Goal: Information Seeking & Learning: Learn about a topic

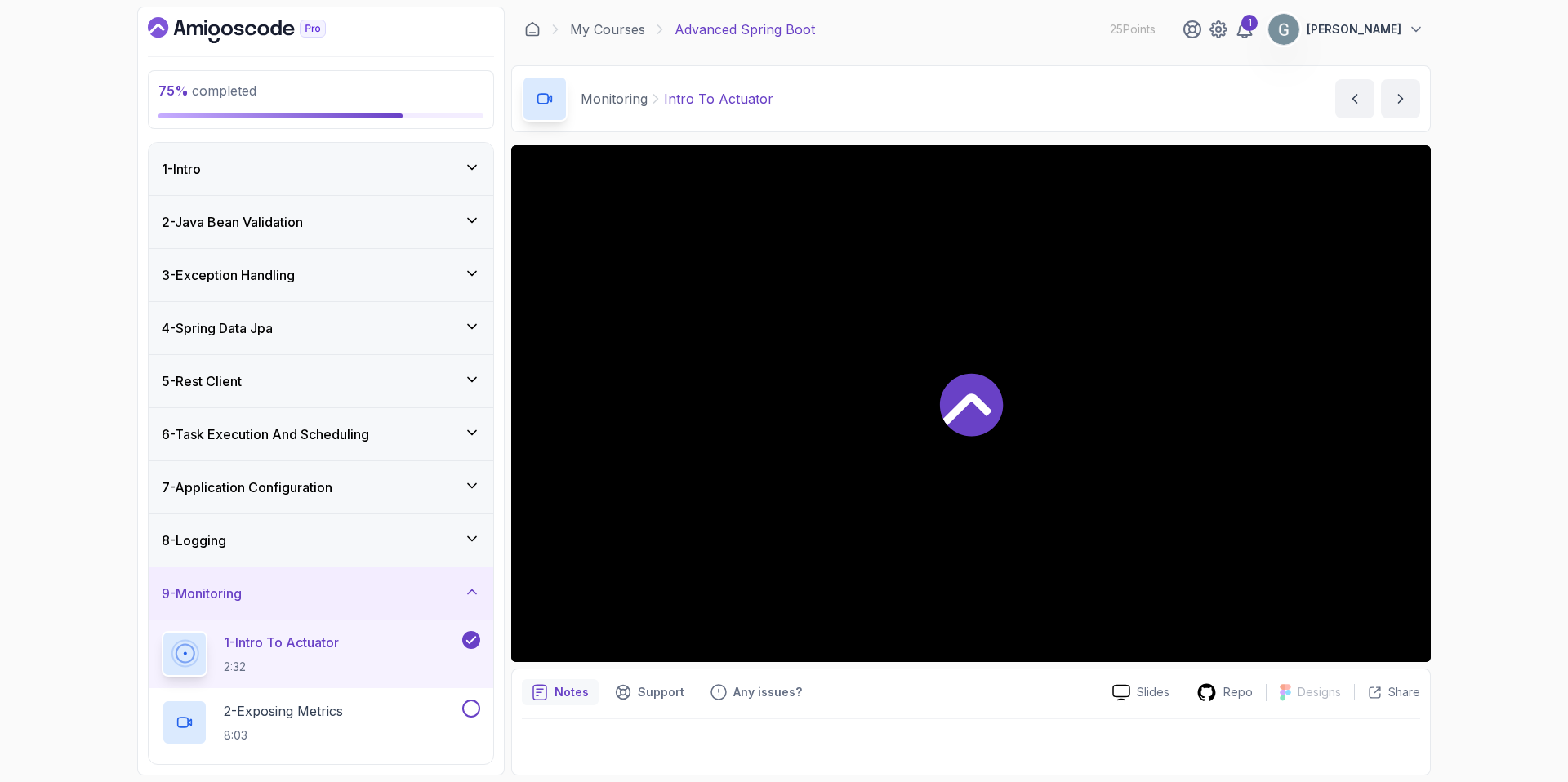
scroll to position [342, 0]
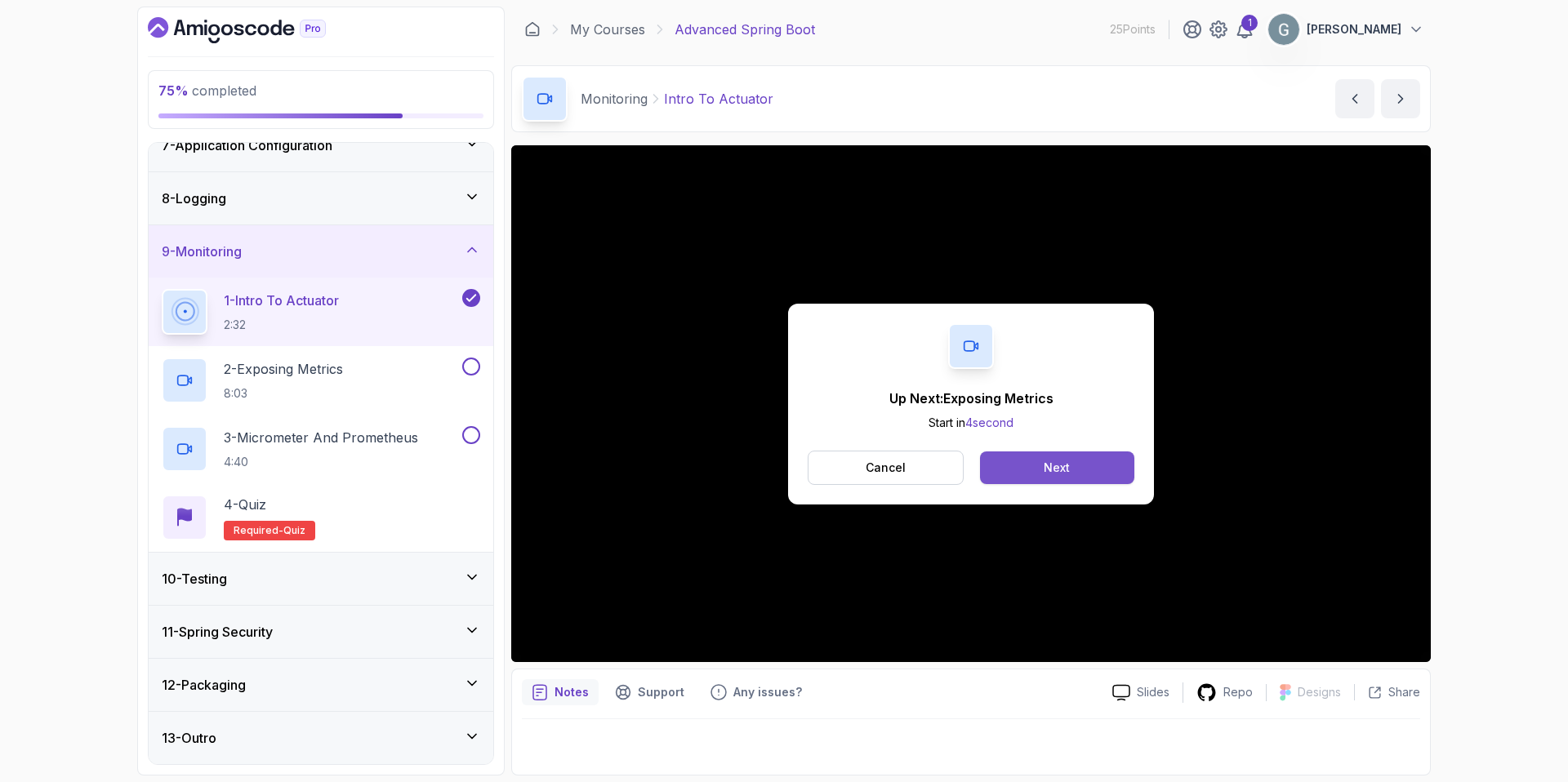
click at [1029, 468] on button "Next" at bounding box center [1057, 468] width 155 height 33
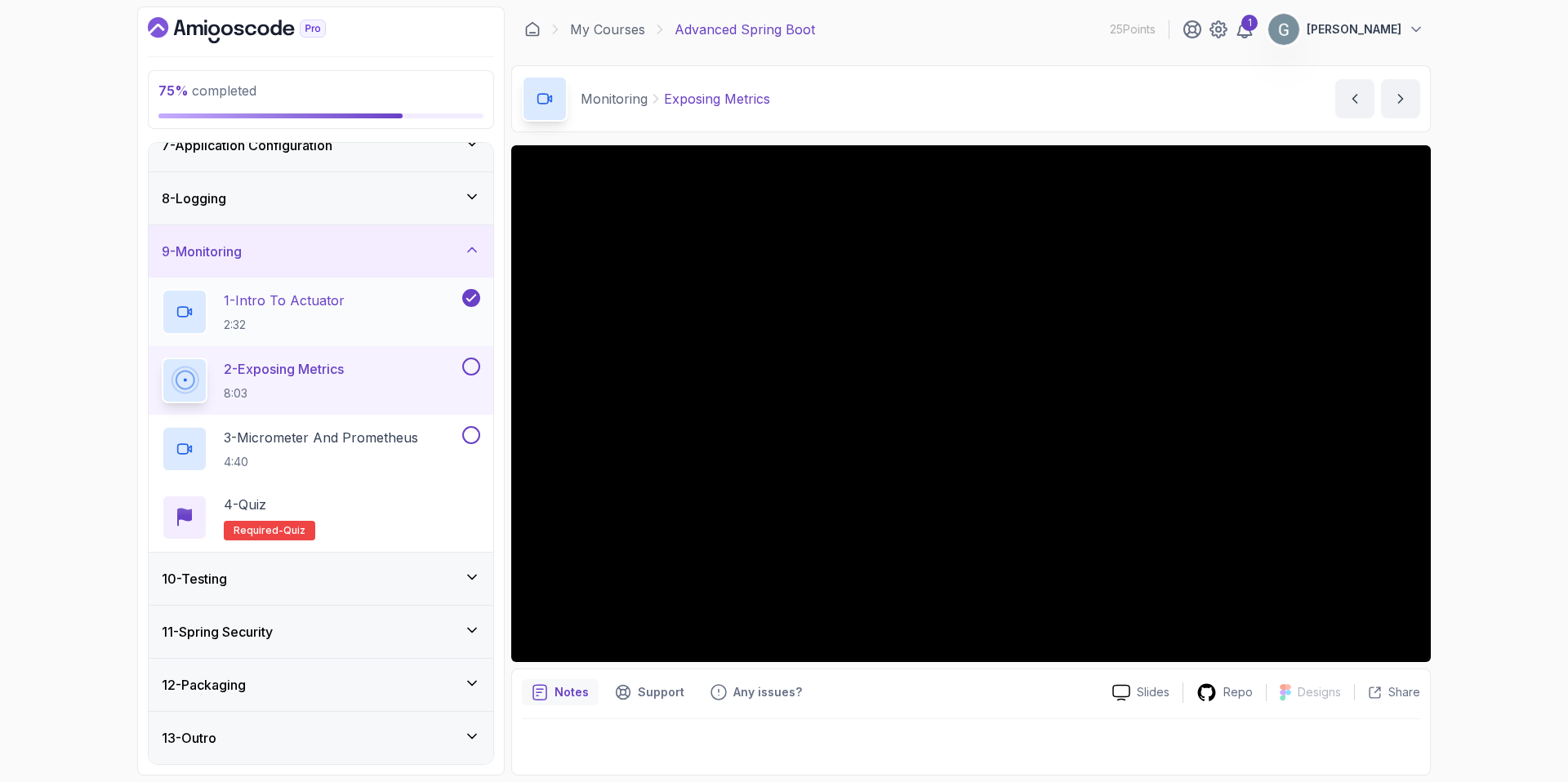
click at [346, 297] on div "1 - Intro To Actuator 2:32" at bounding box center [310, 312] width 297 height 46
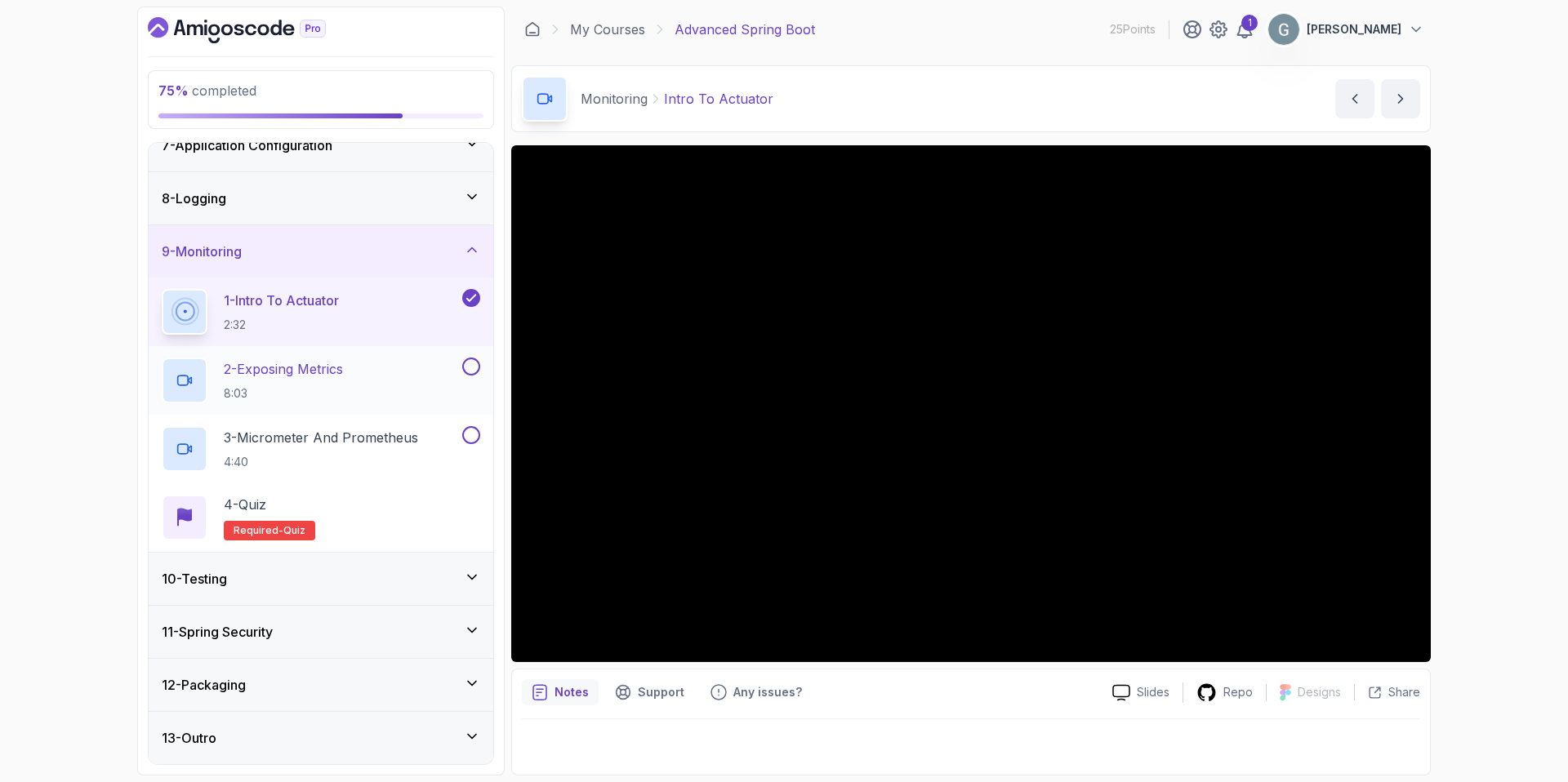
click at [314, 369] on p "2 - Exposing Metrics" at bounding box center [284, 369] width 119 height 19
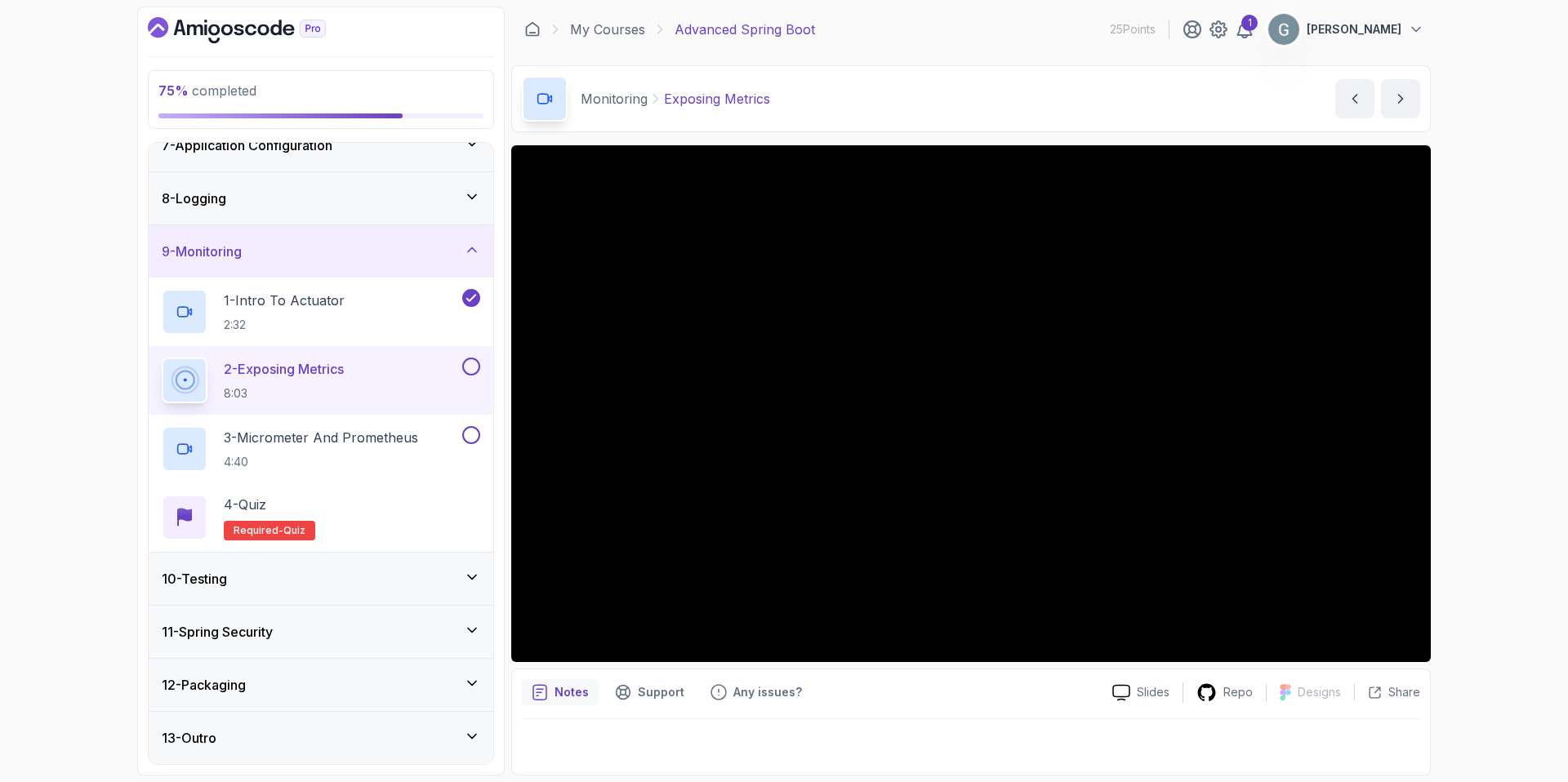
scroll to position [342, 0]
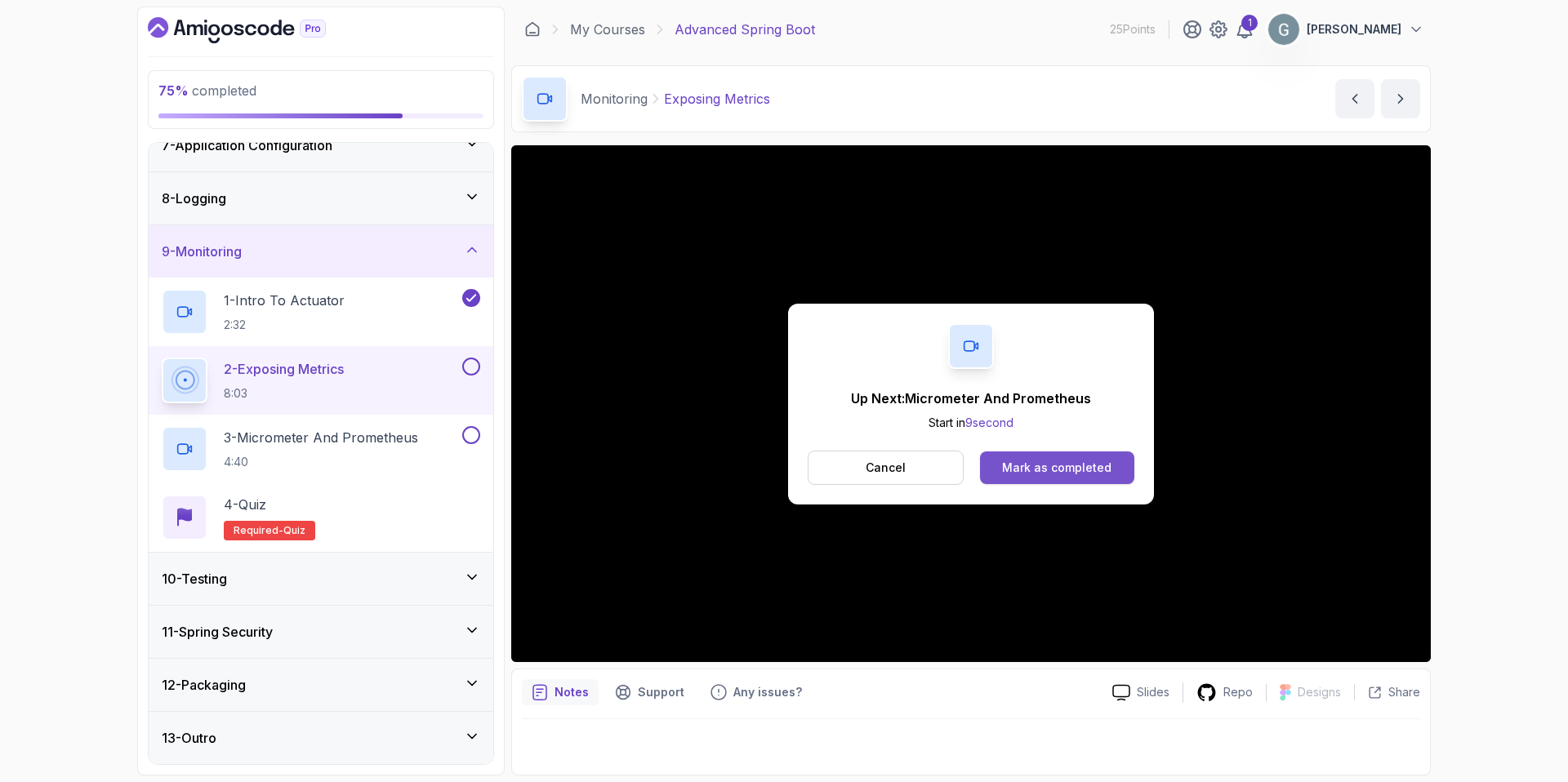
click at [1073, 468] on div "Mark as completed" at bounding box center [1057, 467] width 110 height 16
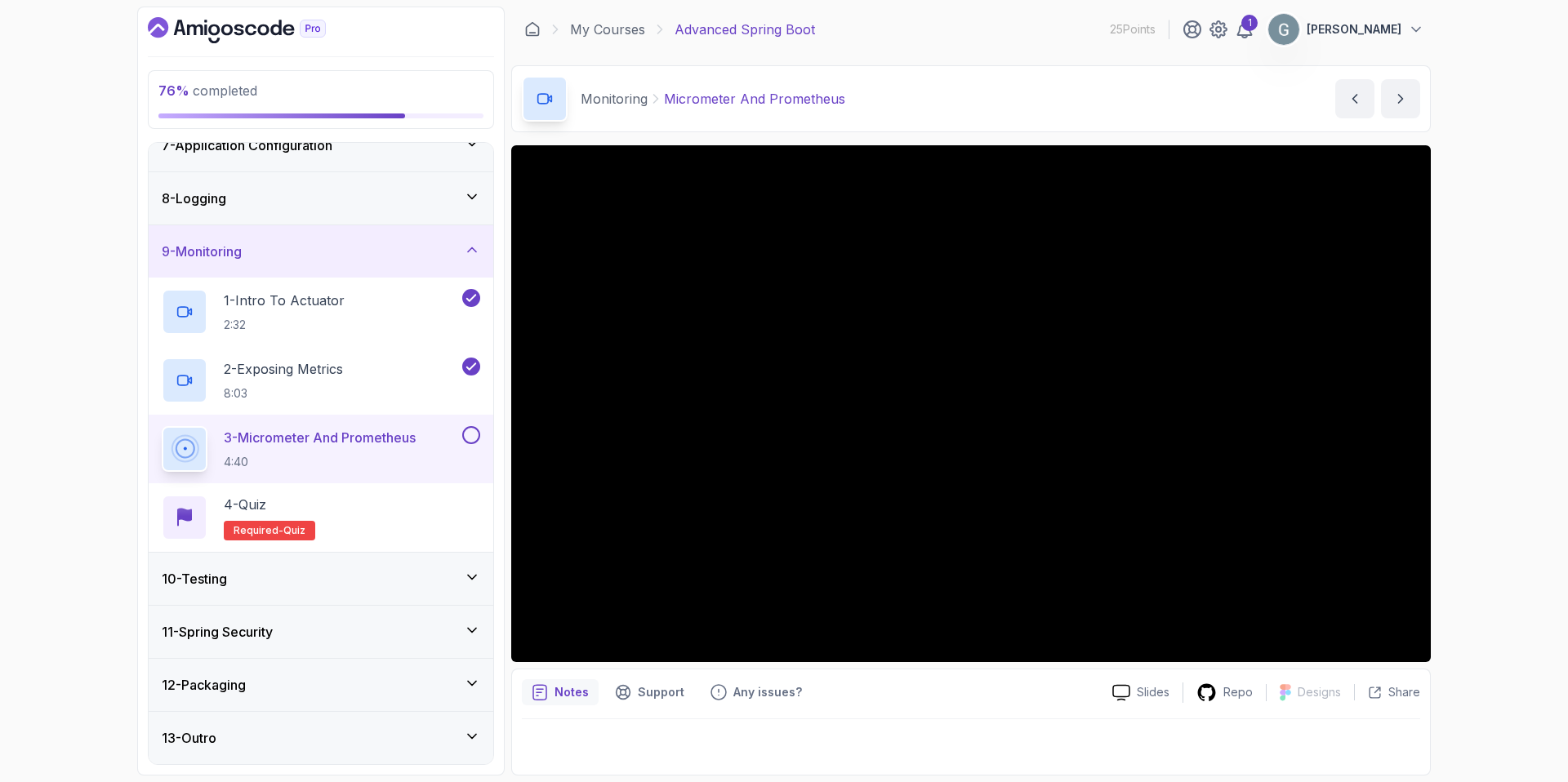
scroll to position [342, 0]
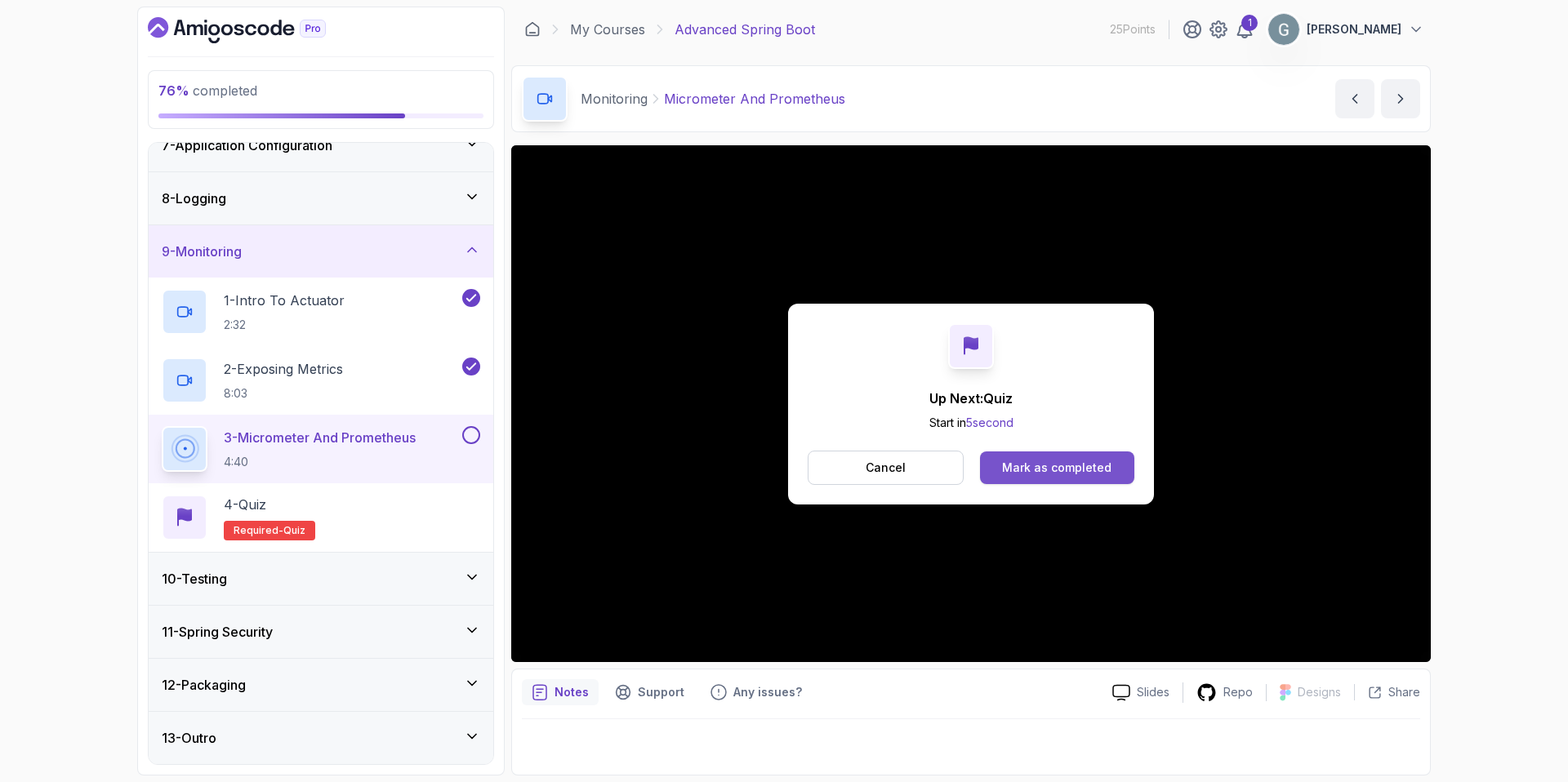
click at [1036, 467] on div "Mark as completed" at bounding box center [1057, 467] width 110 height 16
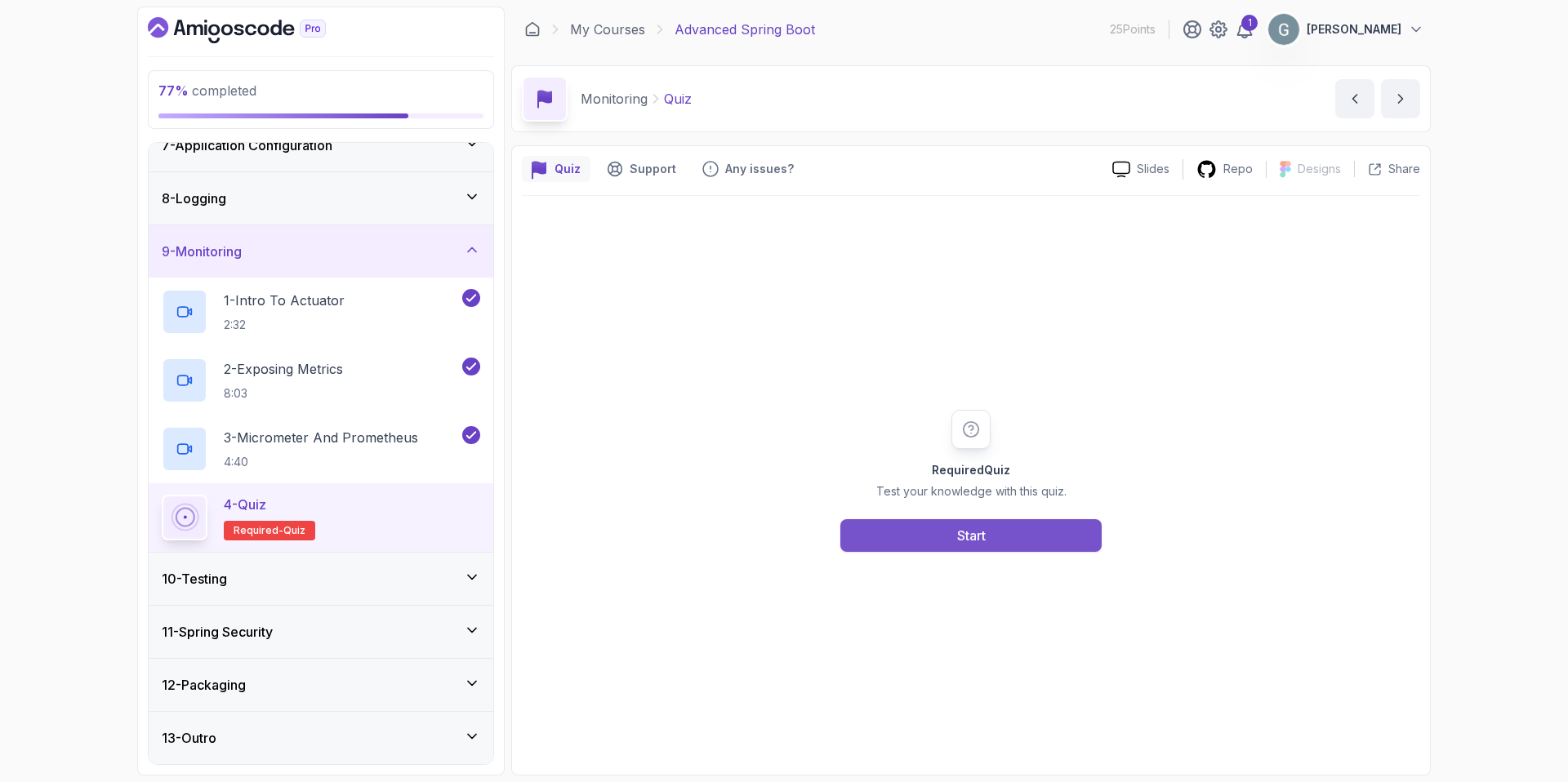
click at [935, 544] on button "Start" at bounding box center [971, 536] width 262 height 33
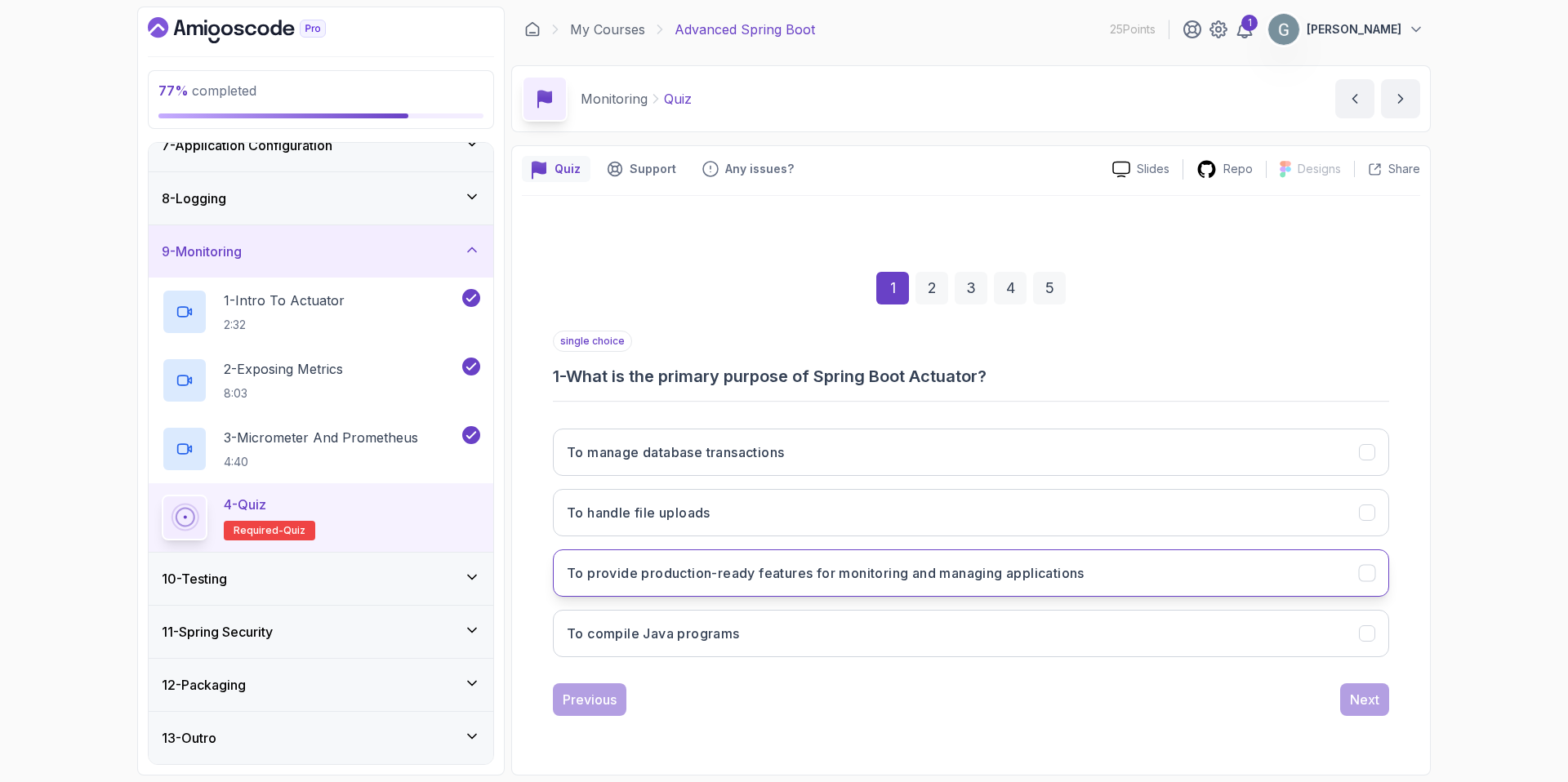
click at [832, 574] on h3 "To provide production-ready features for monitoring and managing applications" at bounding box center [825, 573] width 518 height 19
click at [1363, 702] on div "Next" at bounding box center [1364, 699] width 29 height 19
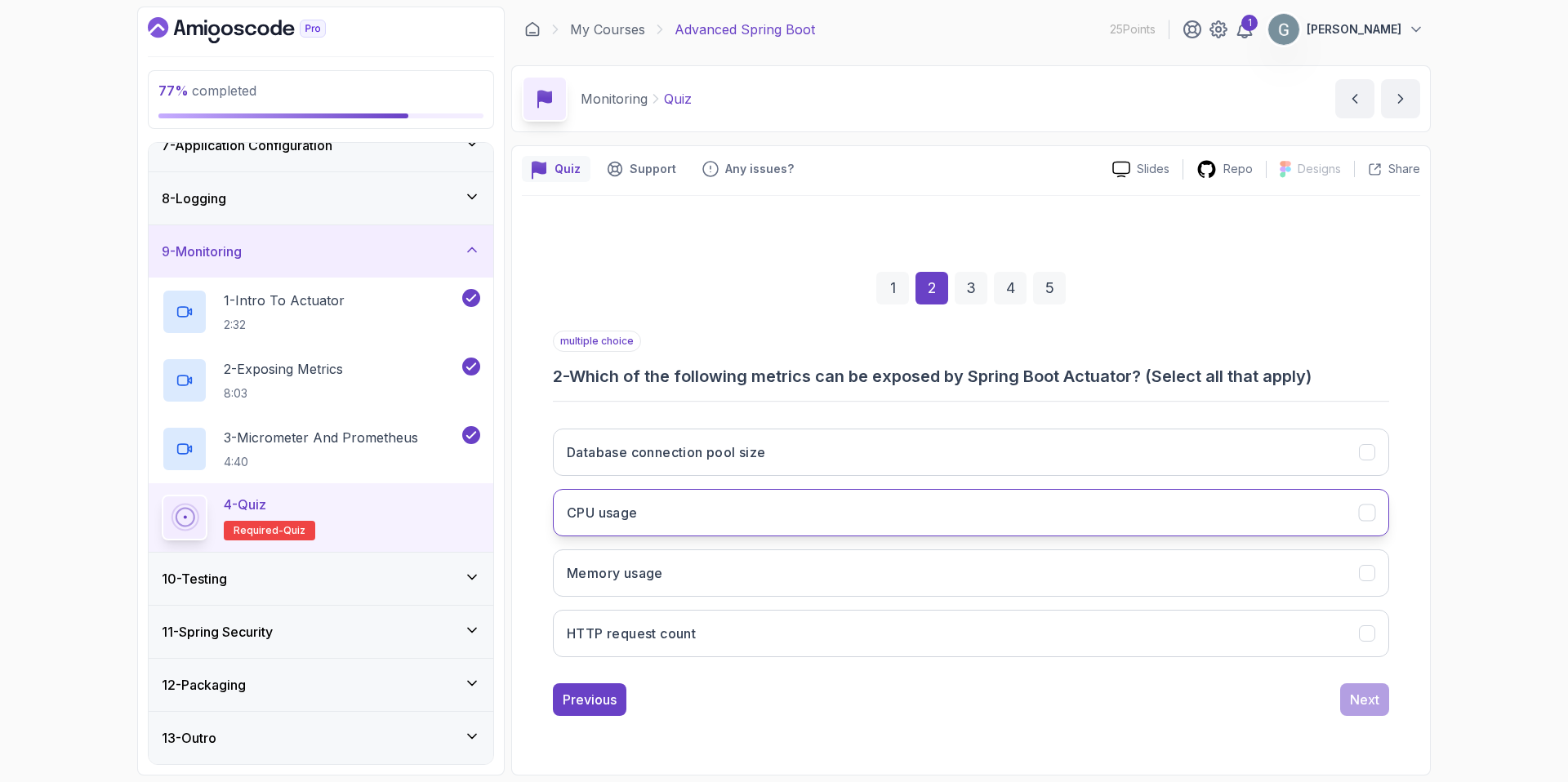
click at [1361, 515] on icon "CPU usage" at bounding box center [1367, 512] width 16 height 16
click at [1368, 571] on icon "Memory usage" at bounding box center [1367, 573] width 16 height 16
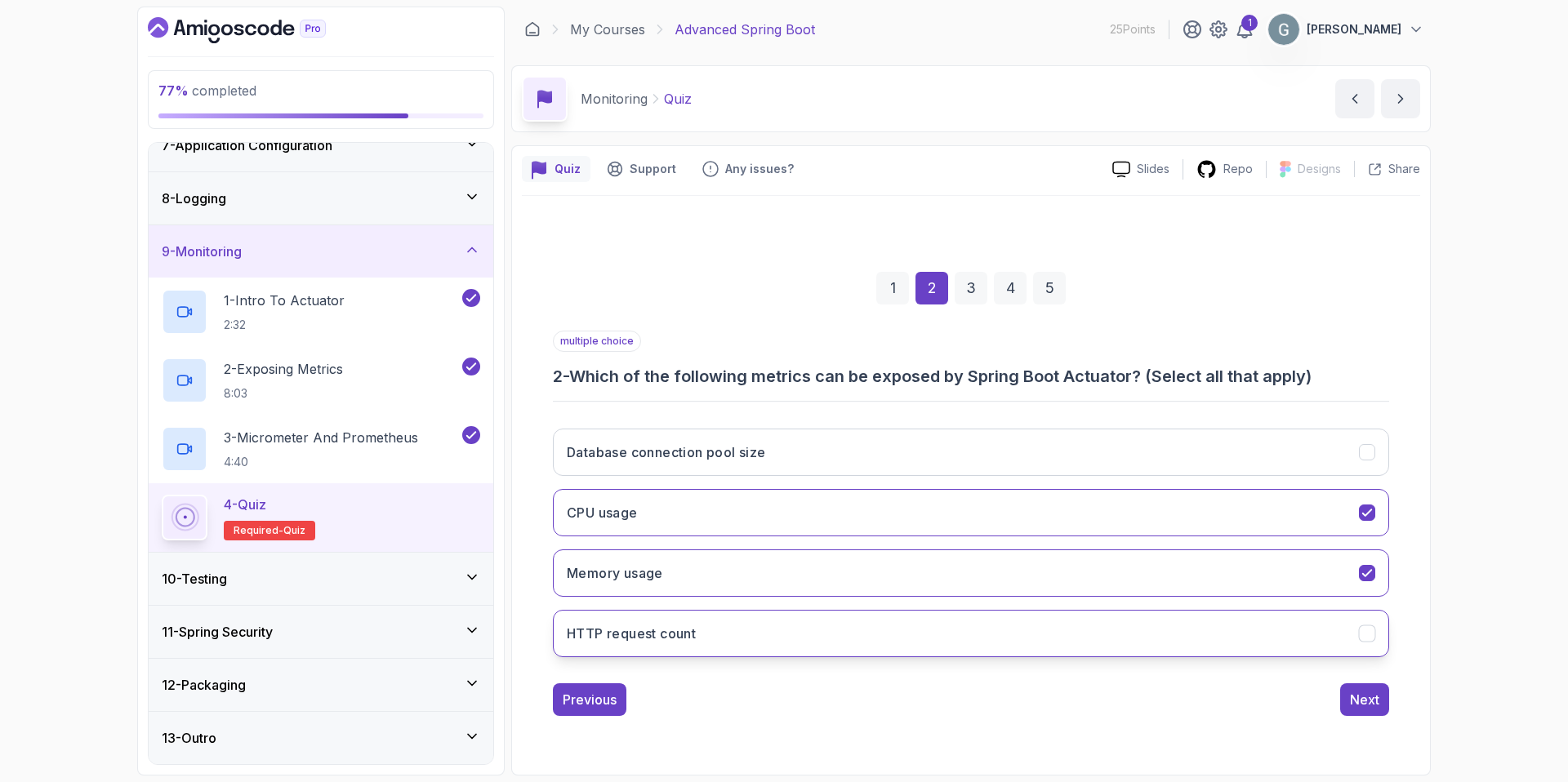
click at [1360, 634] on icon "HTTP request count" at bounding box center [1367, 633] width 16 height 16
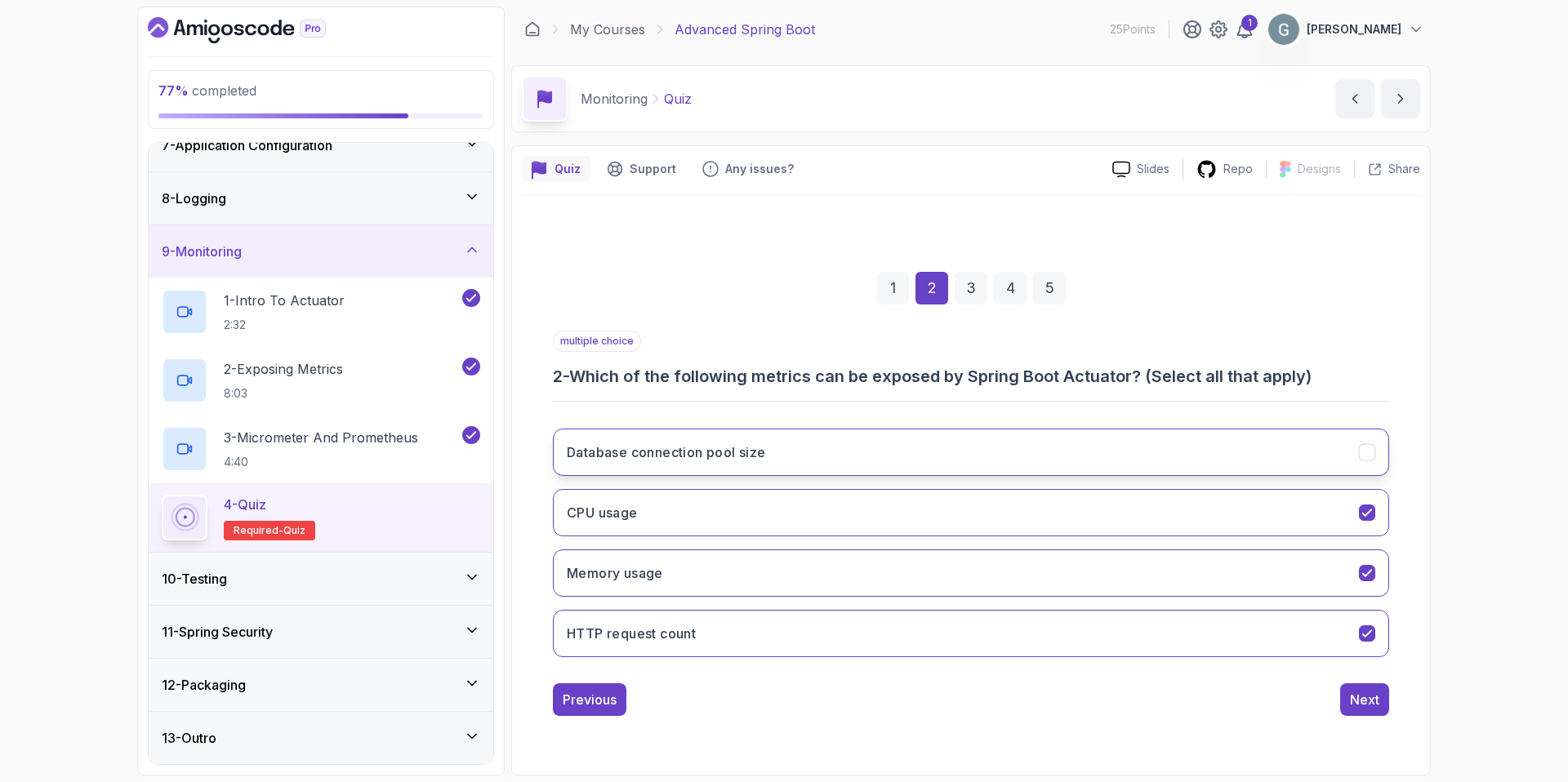
click at [1368, 456] on icon "Database connection pool size" at bounding box center [1367, 452] width 16 height 16
click at [1364, 708] on div "Next" at bounding box center [1364, 699] width 29 height 19
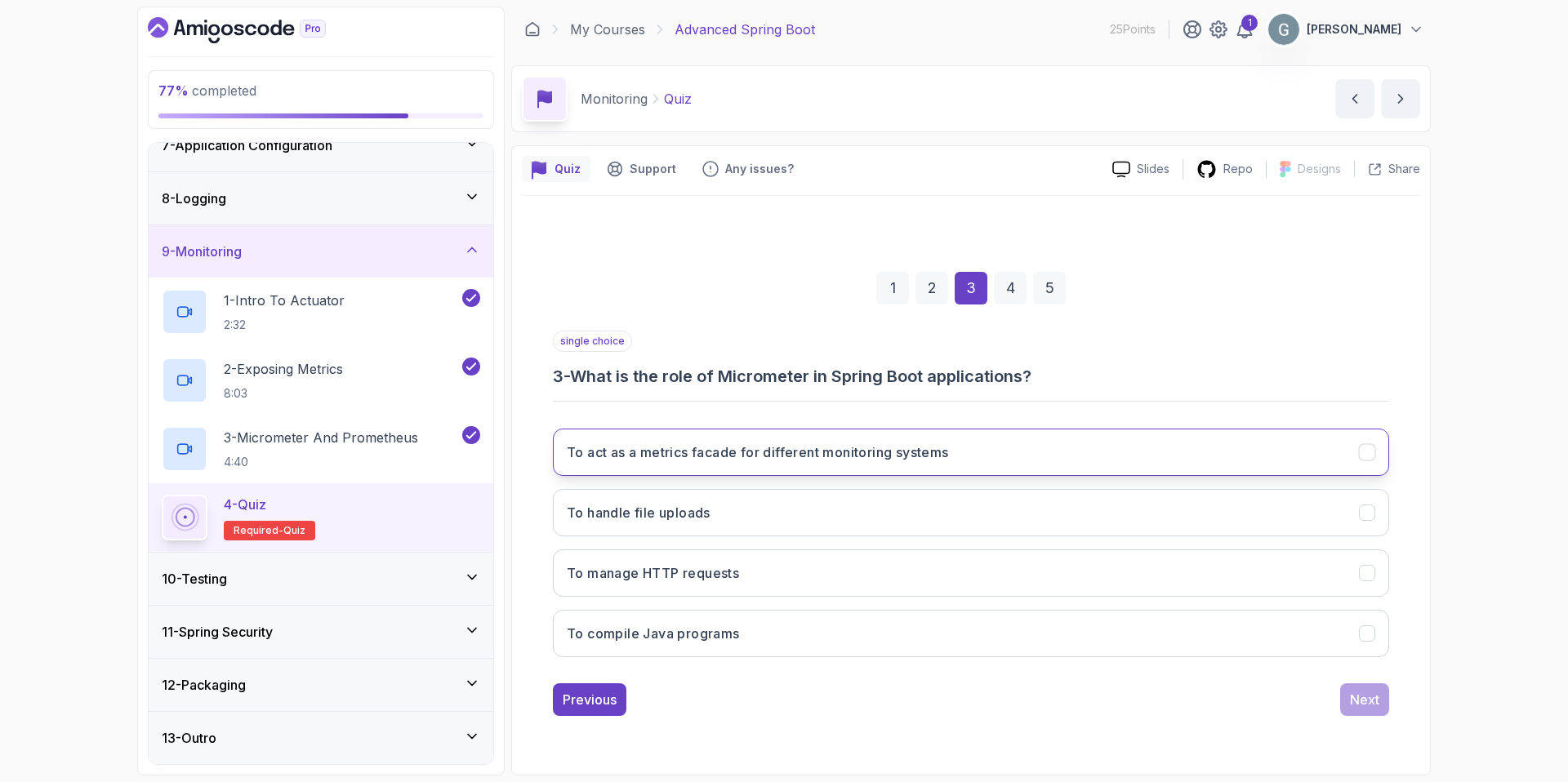
click at [891, 455] on h3 "To act as a metrics facade for different monitoring systems" at bounding box center [757, 452] width 382 height 19
click at [1359, 698] on div "Next" at bounding box center [1364, 699] width 29 height 19
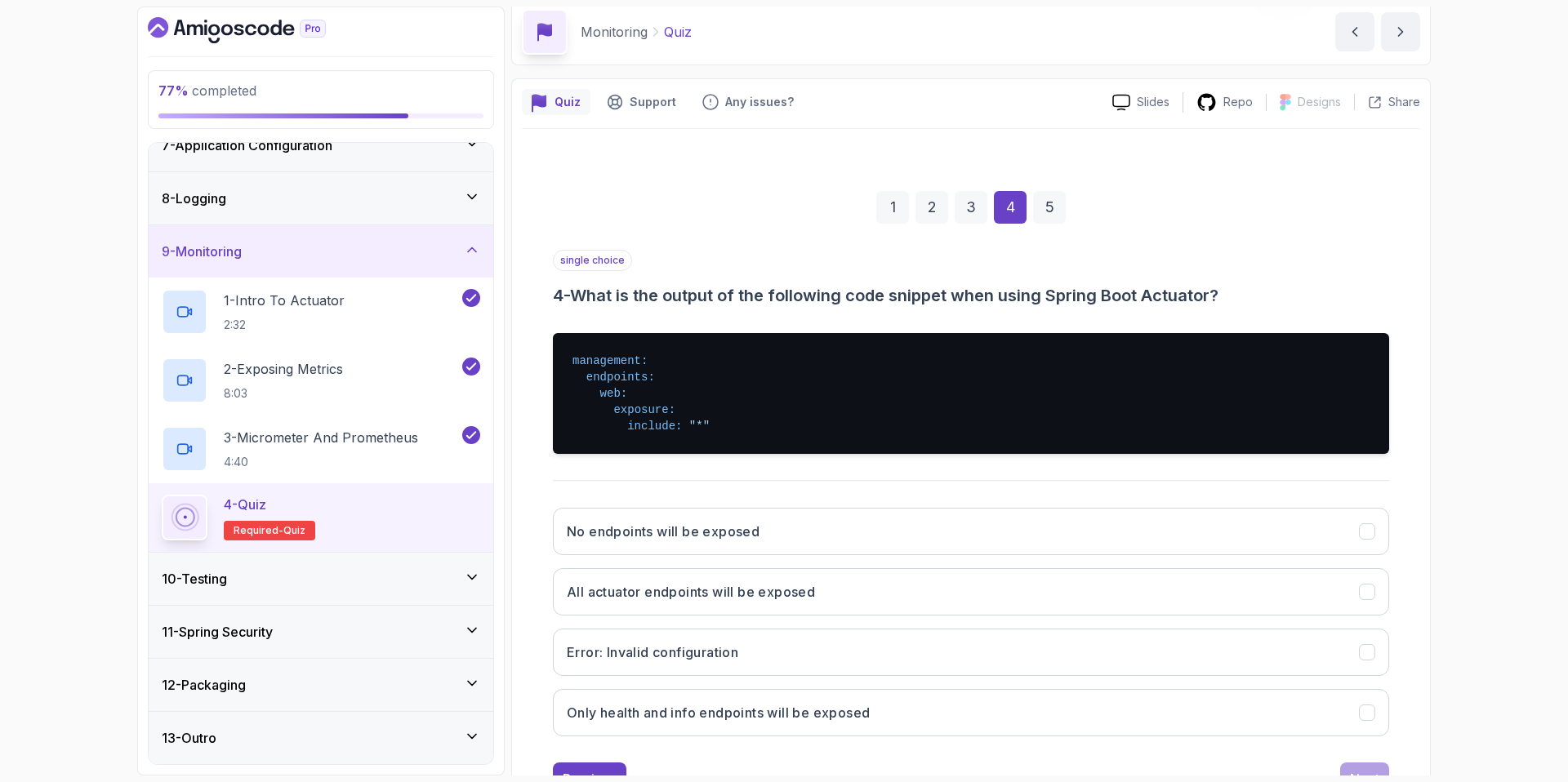
scroll to position [88, 0]
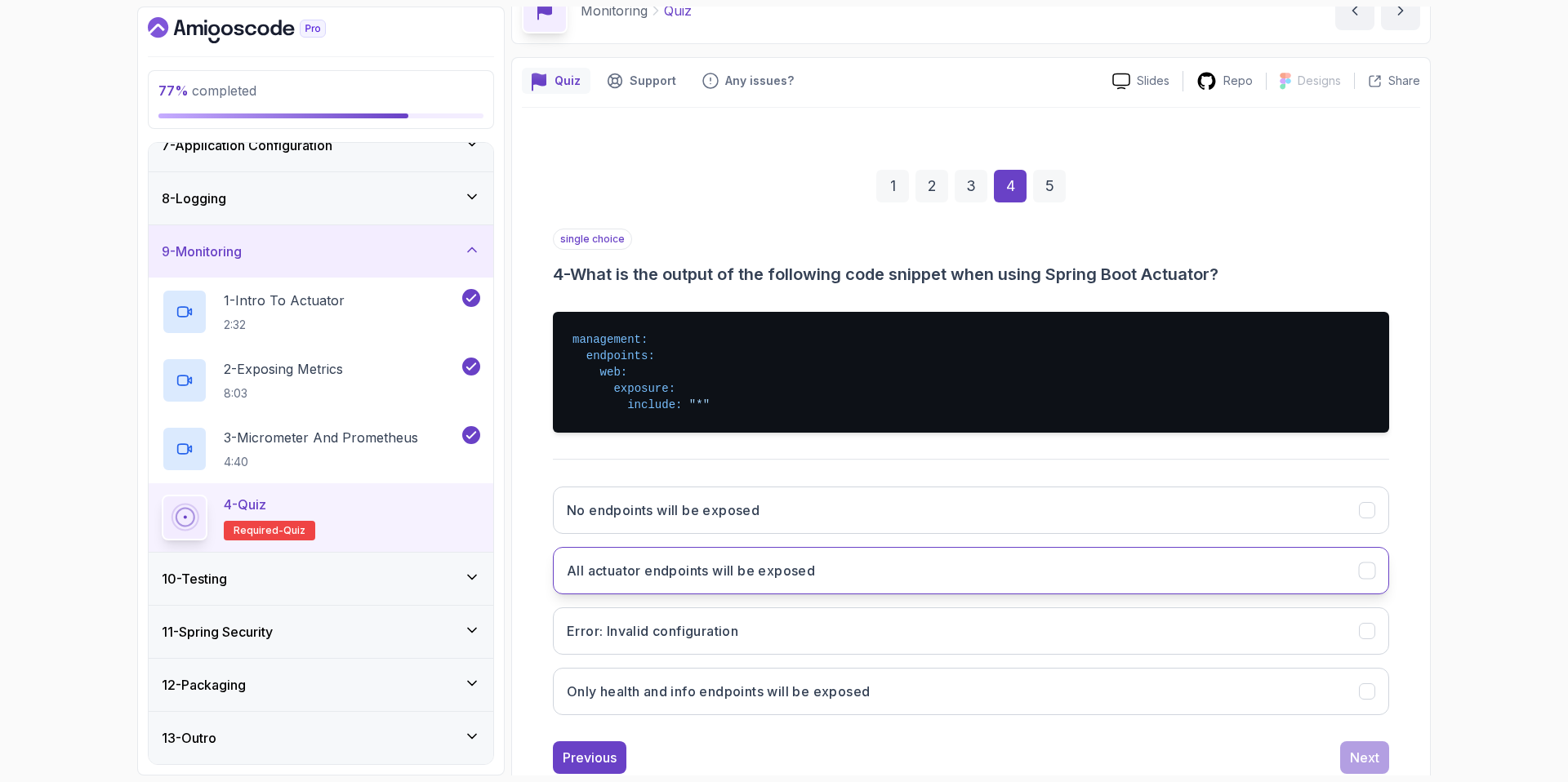
click at [805, 570] on h3 "All actuator endpoints will be exposed" at bounding box center [690, 570] width 248 height 19
click at [1369, 755] on div "Next" at bounding box center [1364, 757] width 29 height 19
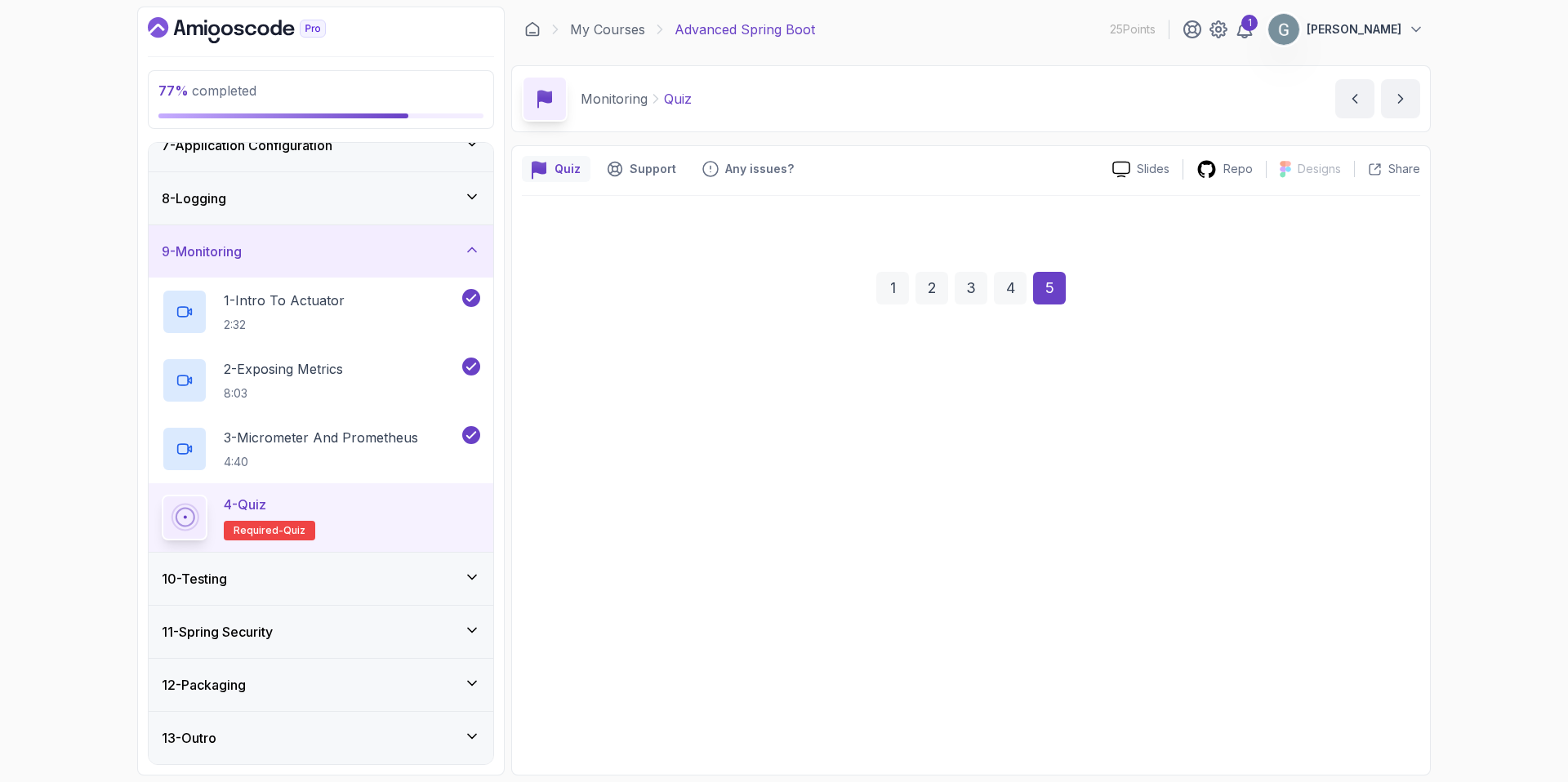
scroll to position [0, 0]
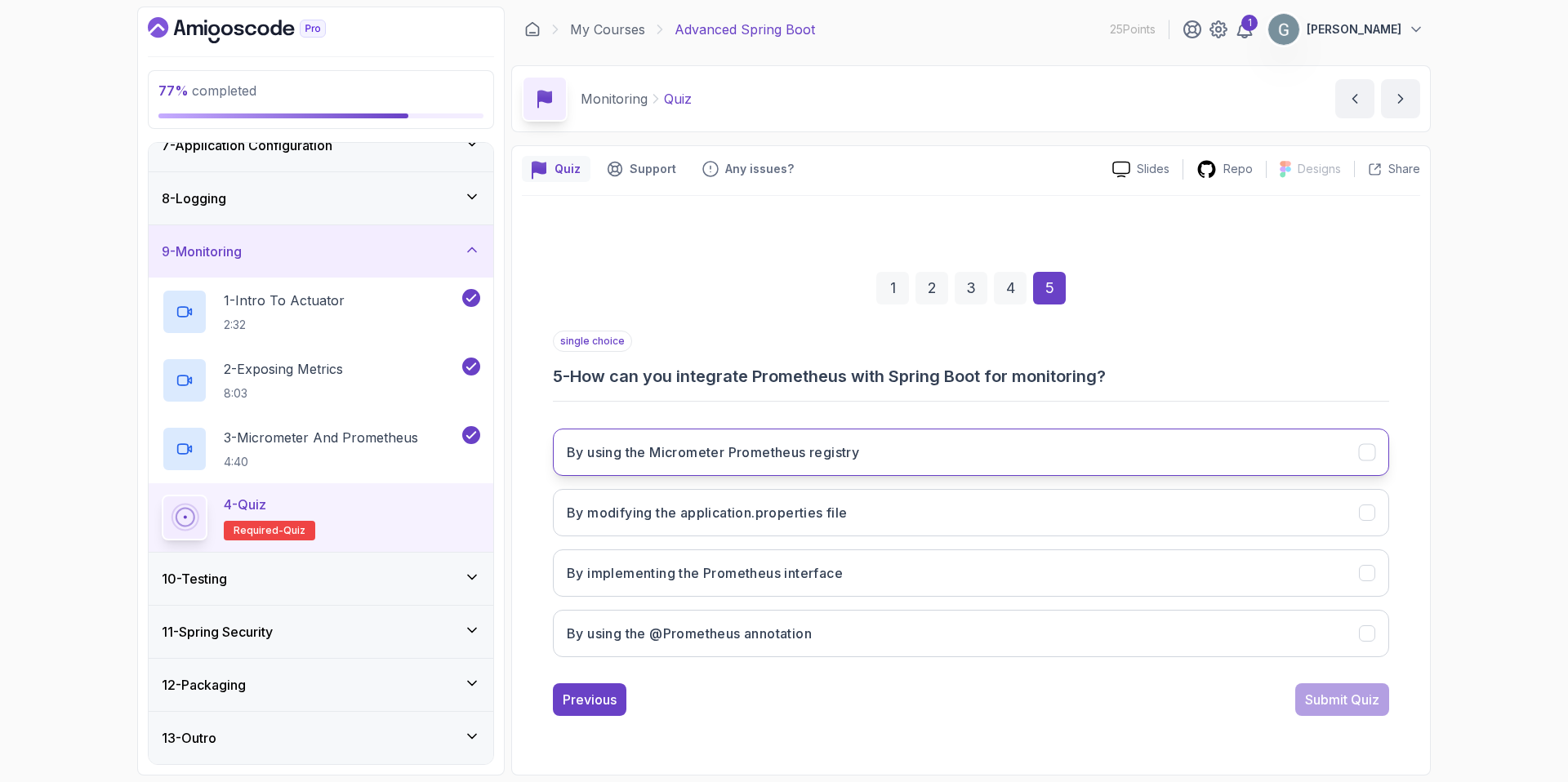
click at [897, 453] on button "By using the Micrometer Prometheus registry" at bounding box center [971, 453] width 836 height 48
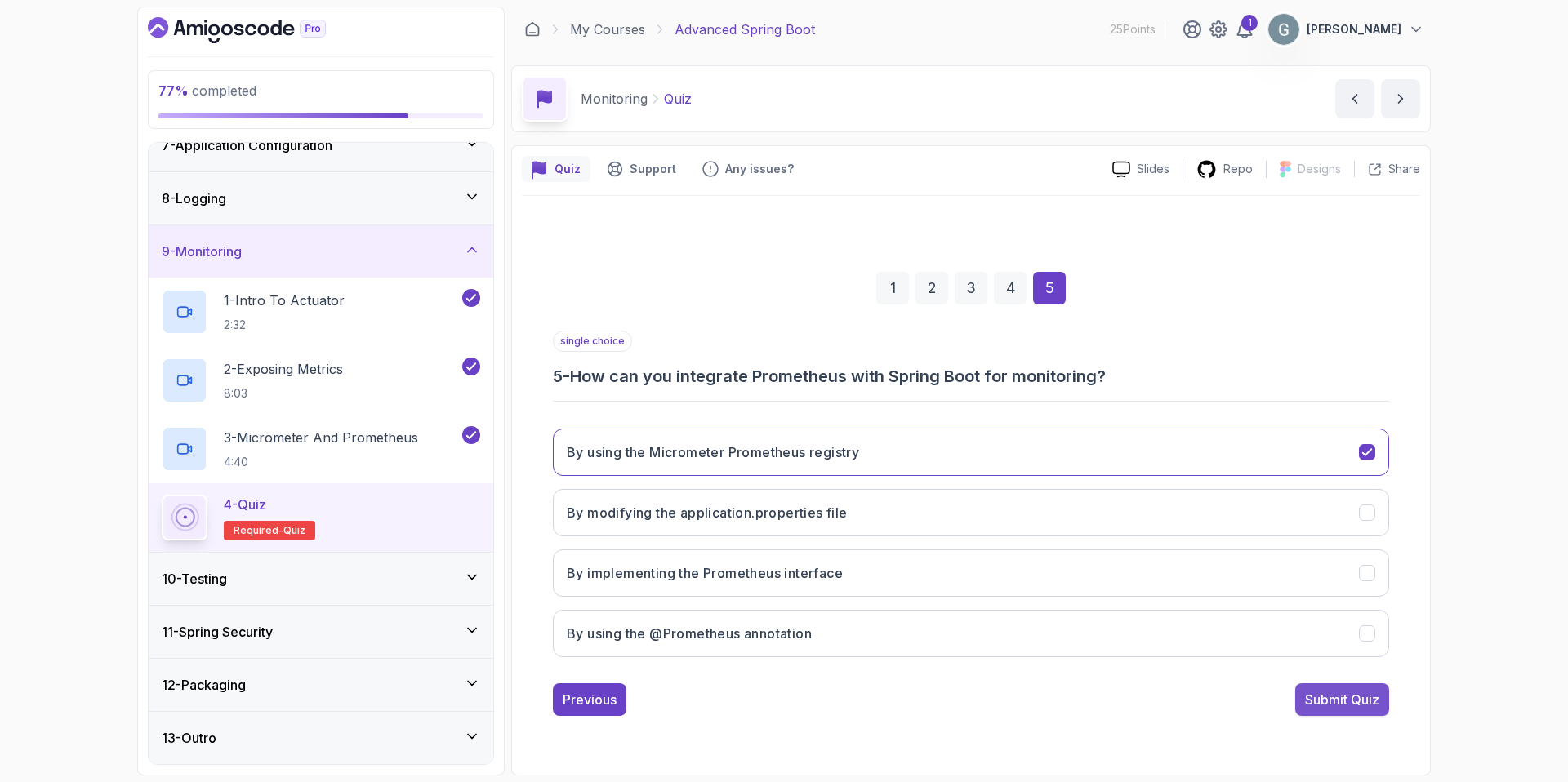
click at [1338, 698] on div "Submit Quiz" at bounding box center [1341, 699] width 74 height 19
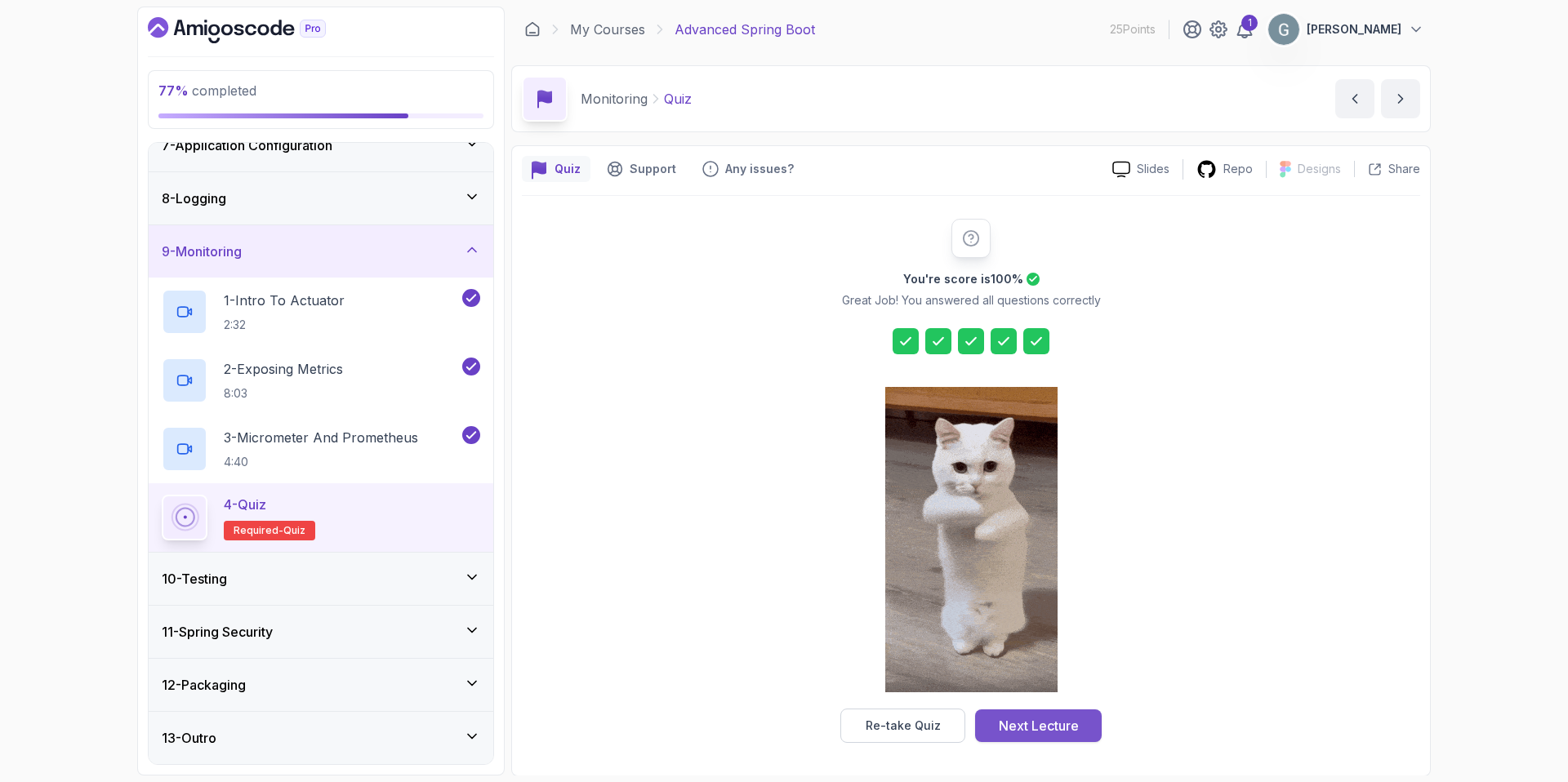
click at [1017, 726] on div "Next Lecture" at bounding box center [1038, 725] width 80 height 19
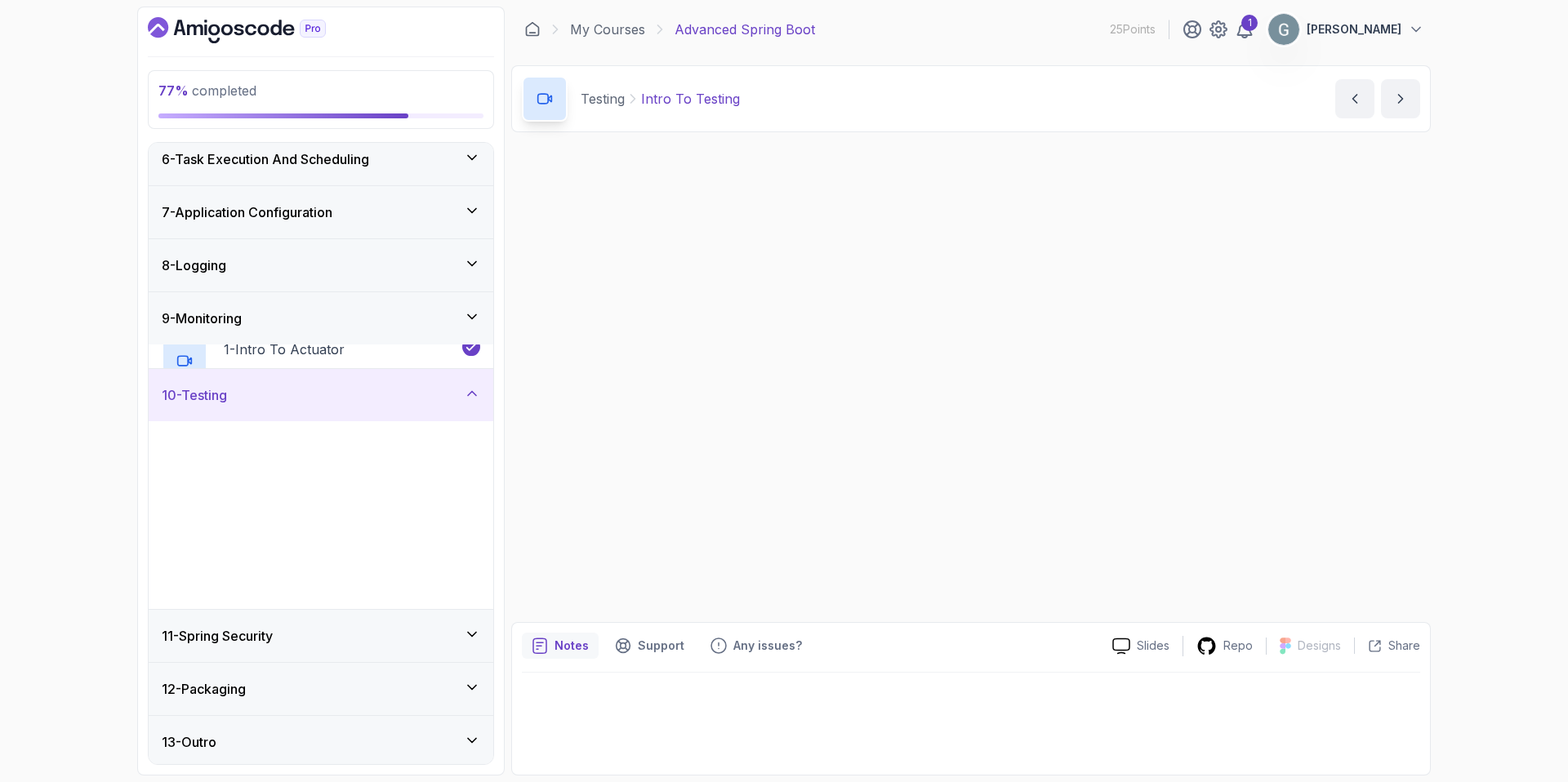
scroll to position [273, 0]
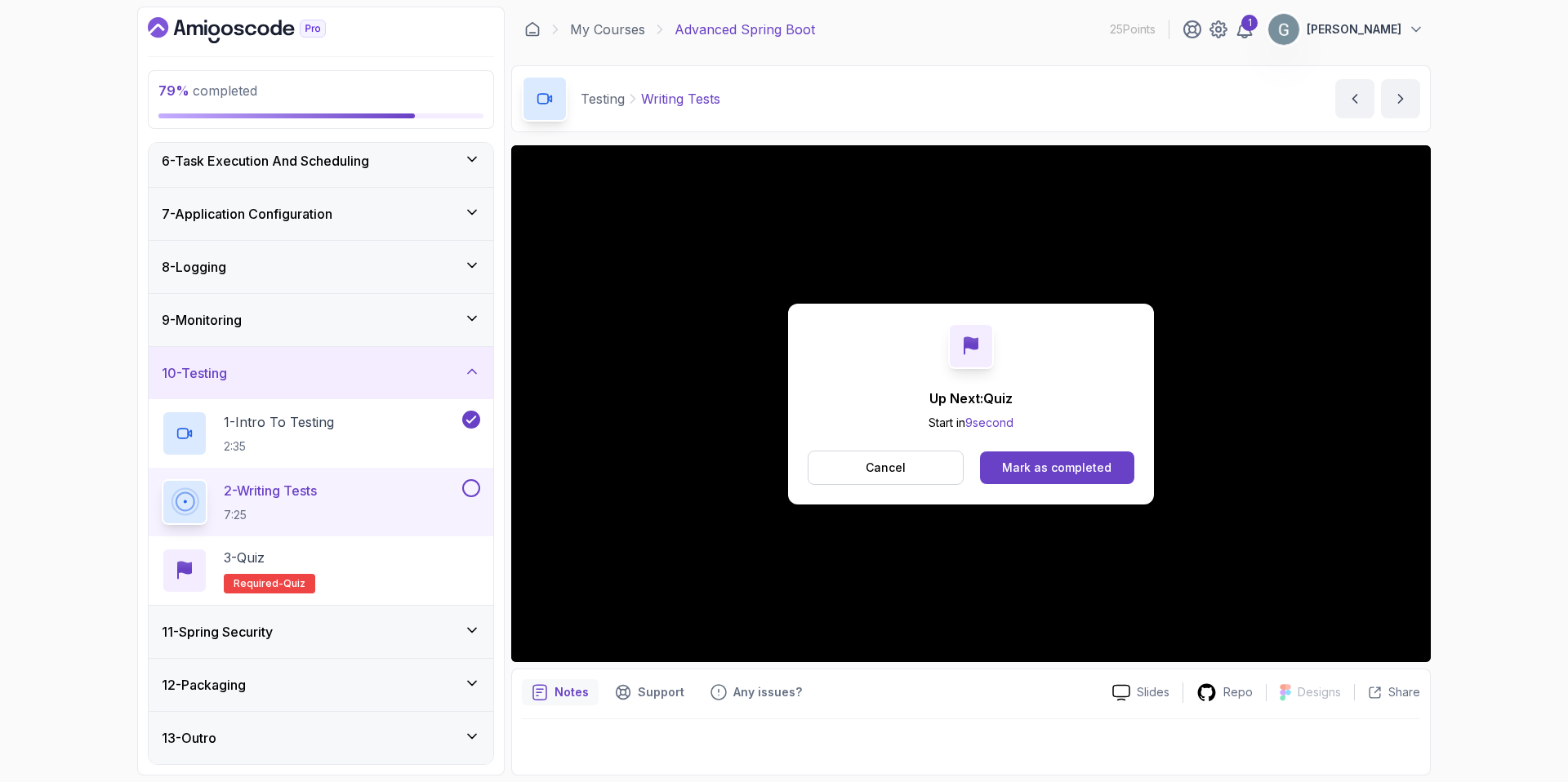
click at [1042, 464] on div "Mark as completed" at bounding box center [1057, 467] width 110 height 16
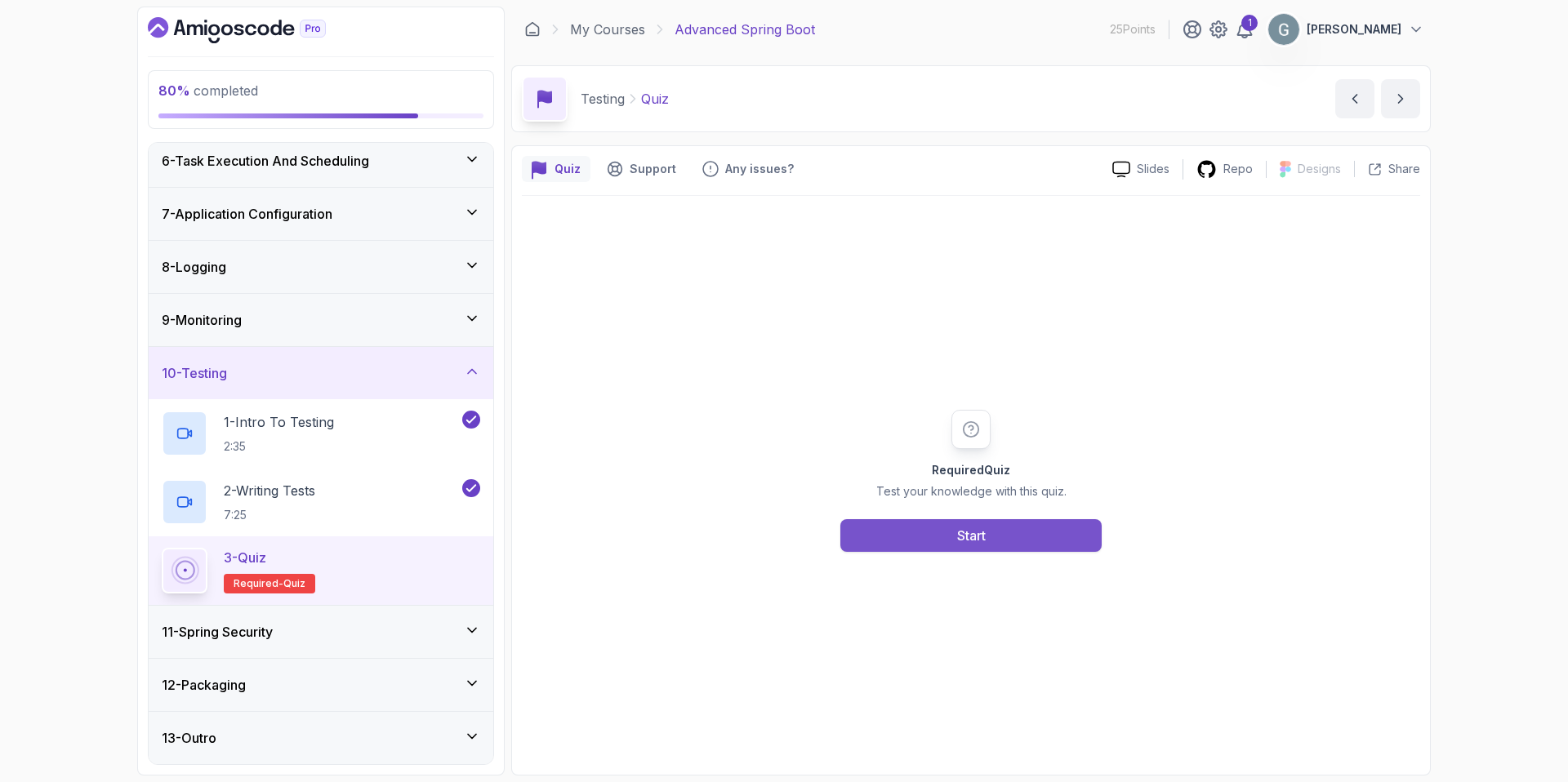
click at [909, 543] on button "Start" at bounding box center [971, 536] width 262 height 33
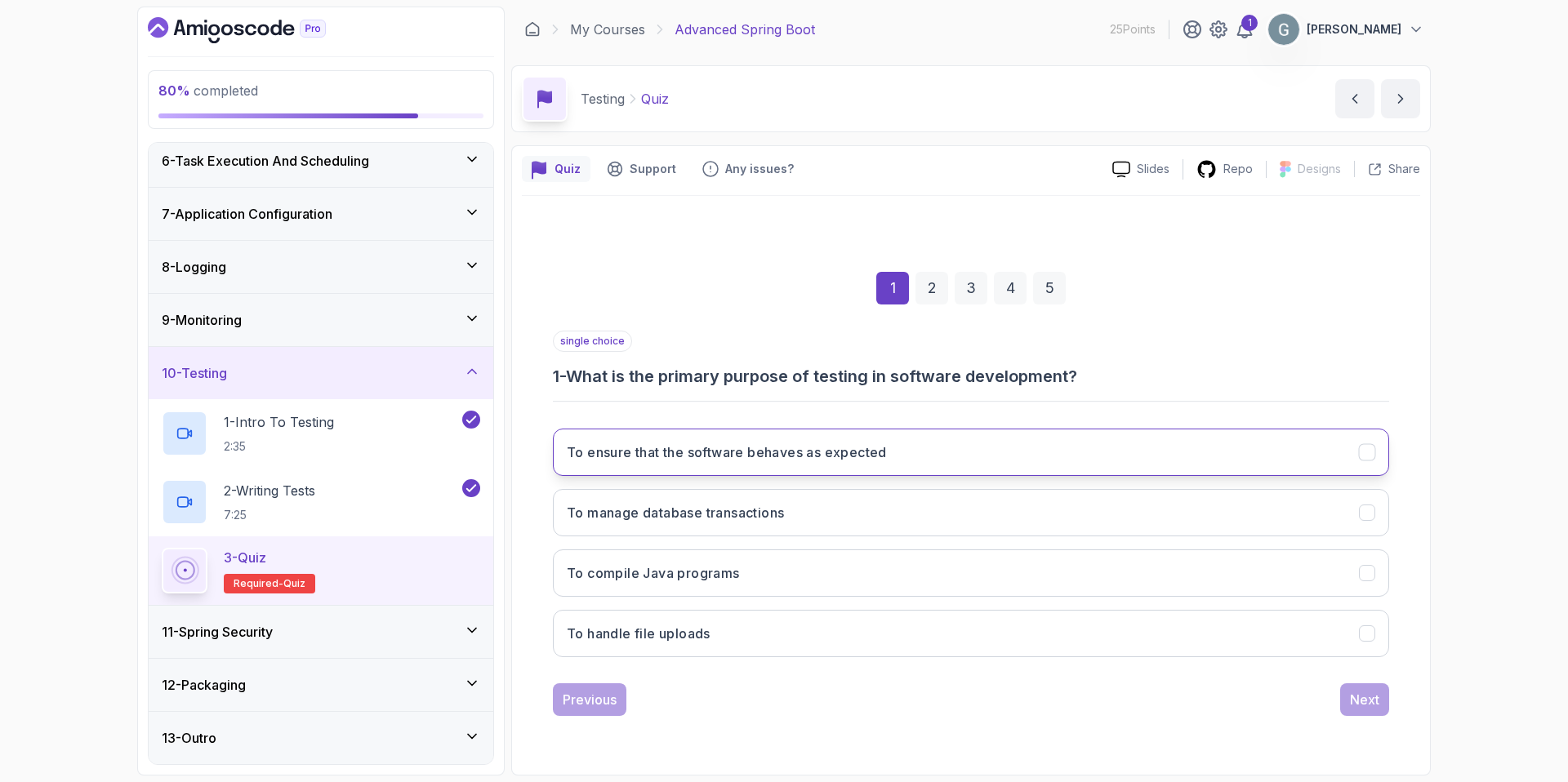
click at [882, 455] on h3 "To ensure that the software behaves as expected" at bounding box center [726, 452] width 320 height 19
click at [1371, 702] on div "Next" at bounding box center [1364, 699] width 29 height 19
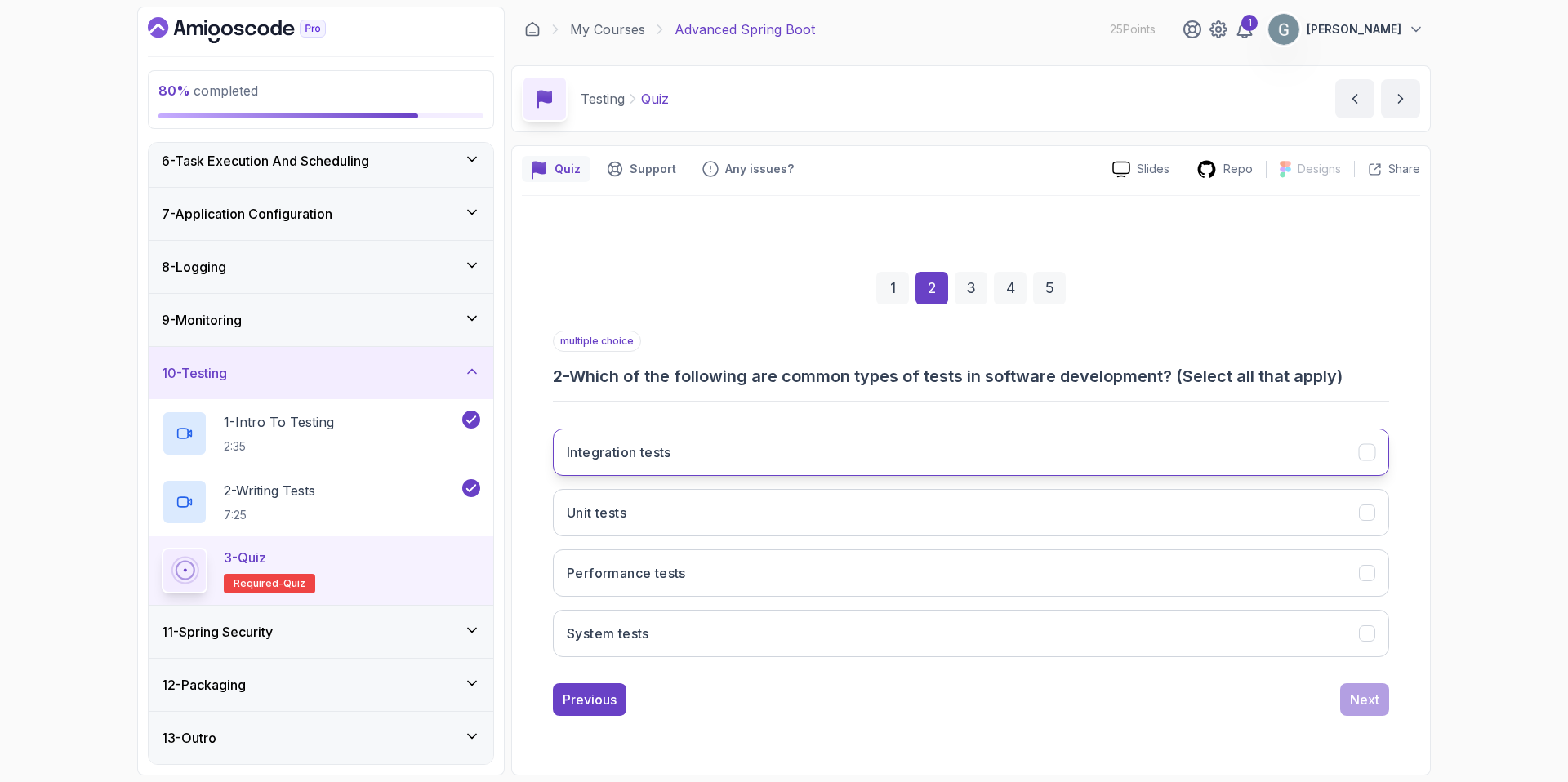
click at [666, 449] on h3 "Integration tests" at bounding box center [618, 452] width 104 height 19
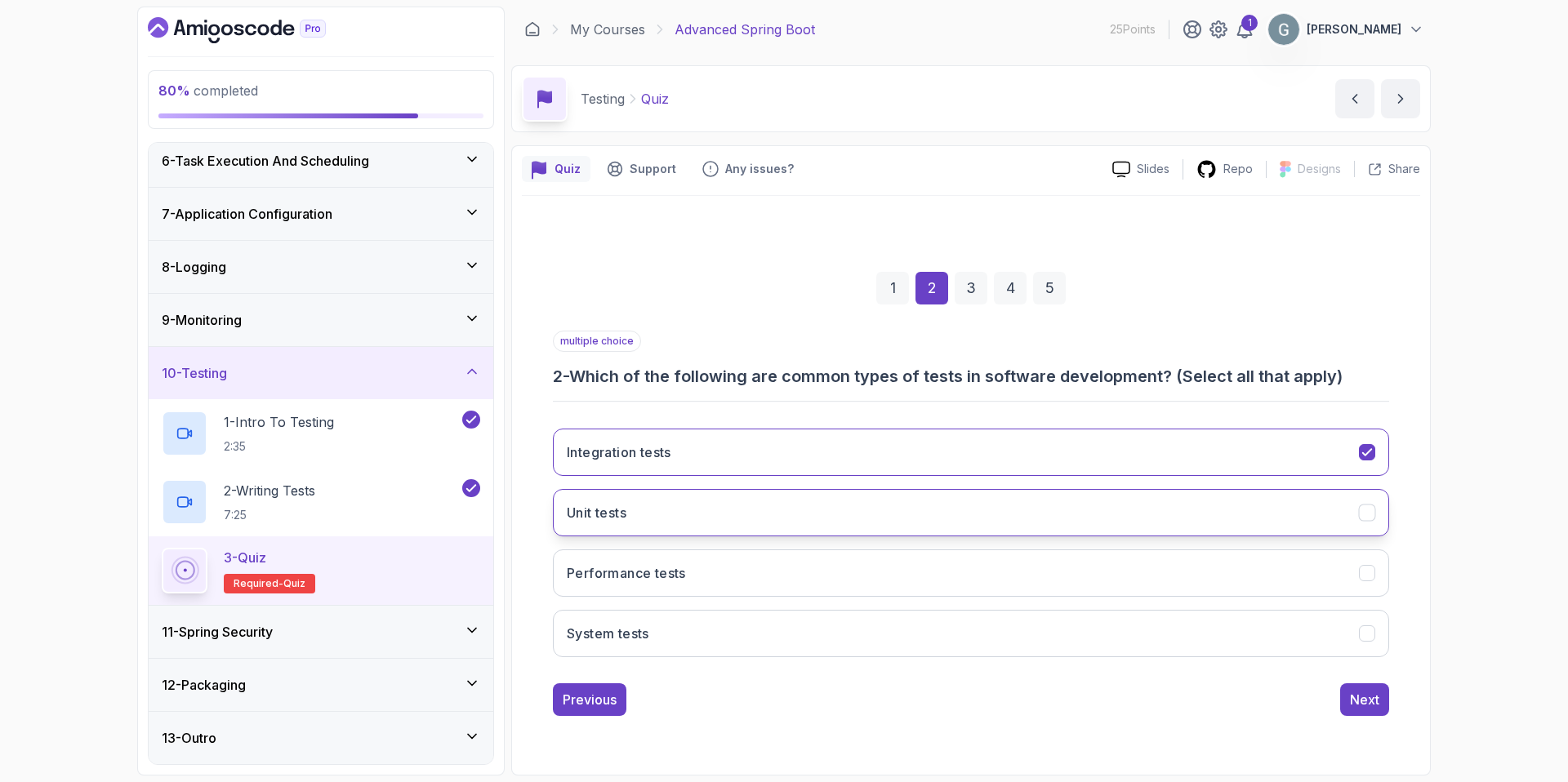
click at [665, 522] on button "Unit tests" at bounding box center [971, 513] width 836 height 48
click at [1042, 579] on button "Performance tests" at bounding box center [971, 573] width 836 height 48
click at [1363, 702] on div "Next" at bounding box center [1364, 699] width 29 height 19
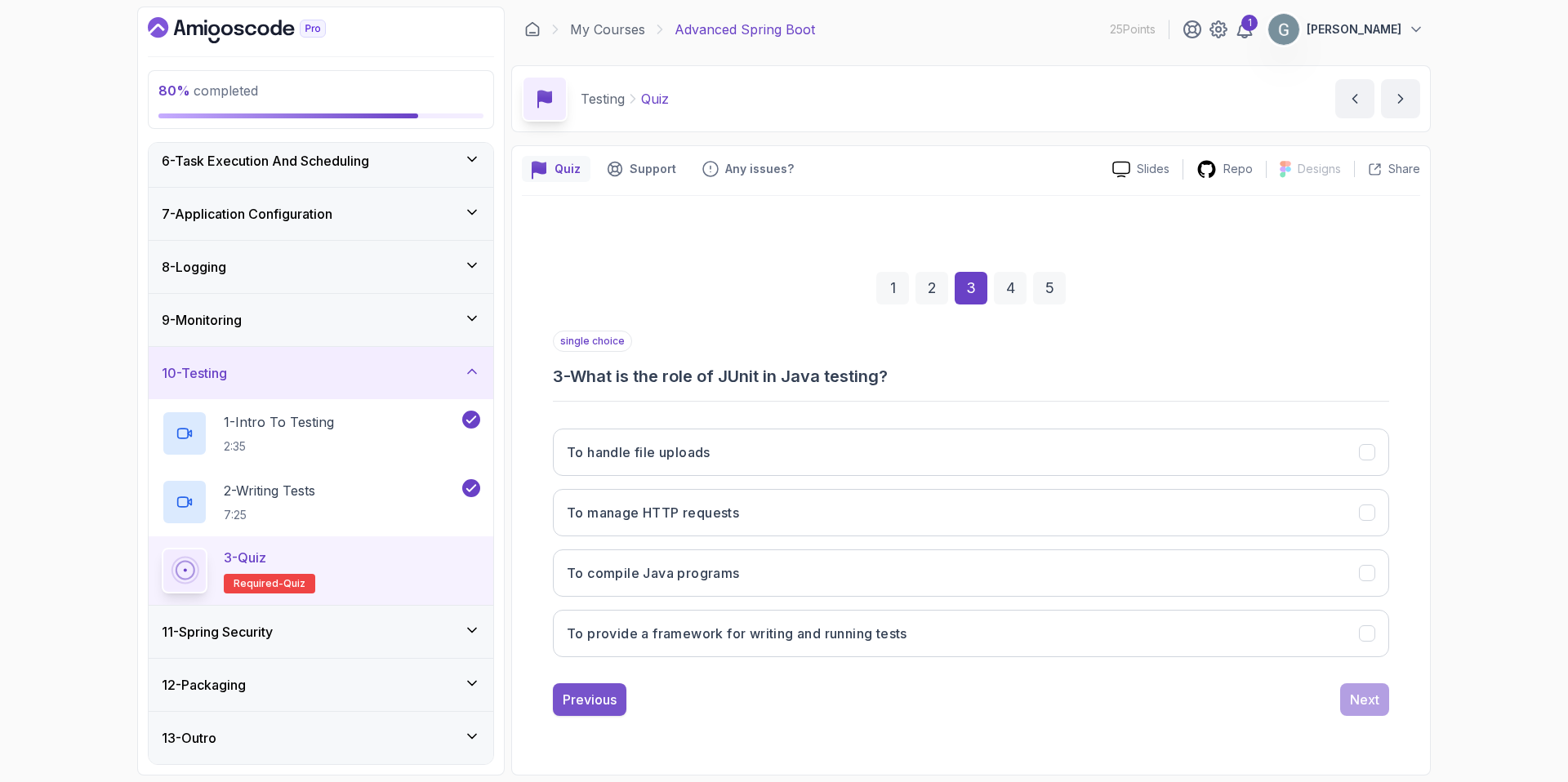
click at [596, 696] on div "Previous" at bounding box center [589, 699] width 54 height 19
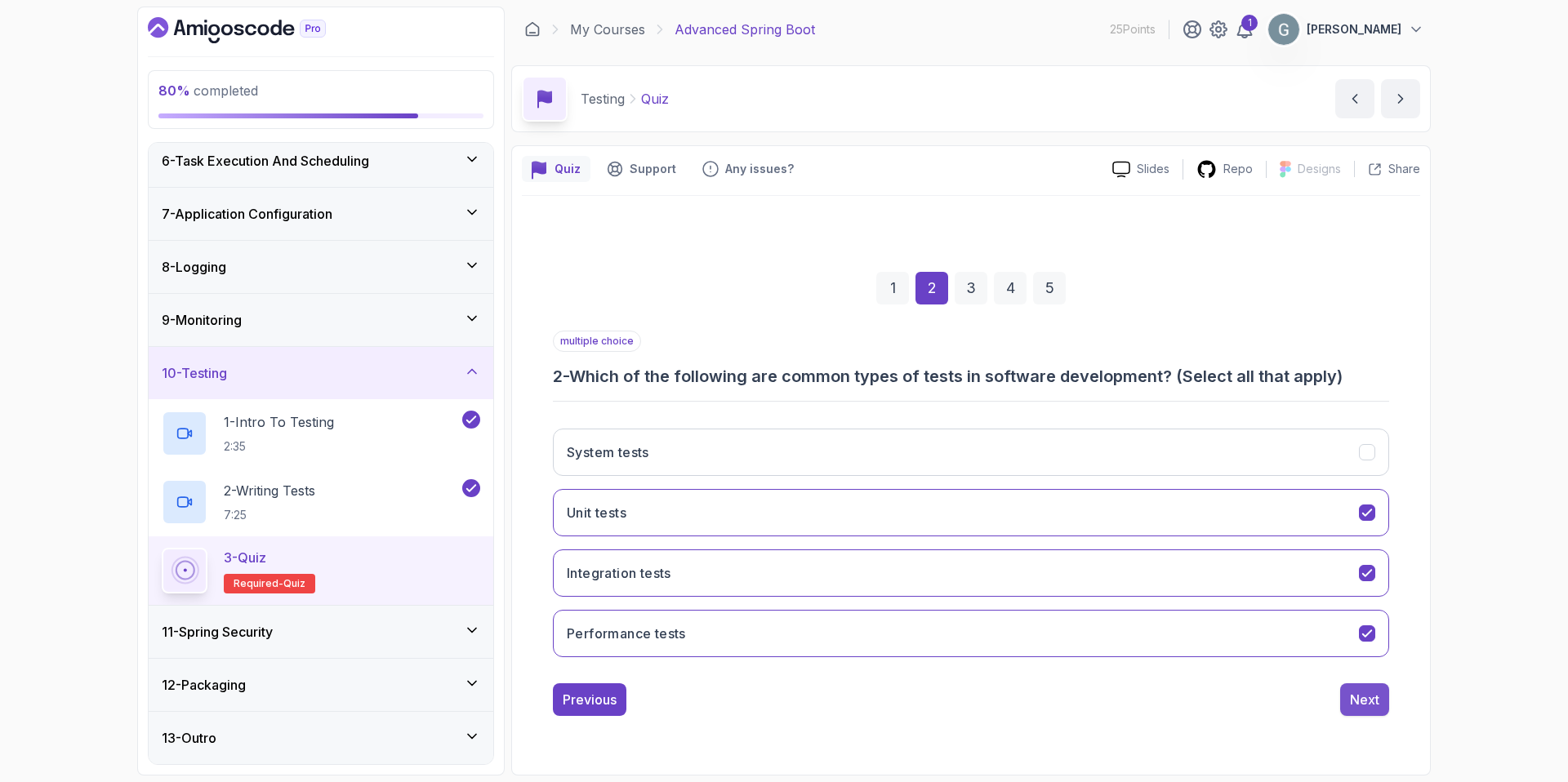
click at [1367, 704] on div "Next" at bounding box center [1364, 699] width 29 height 19
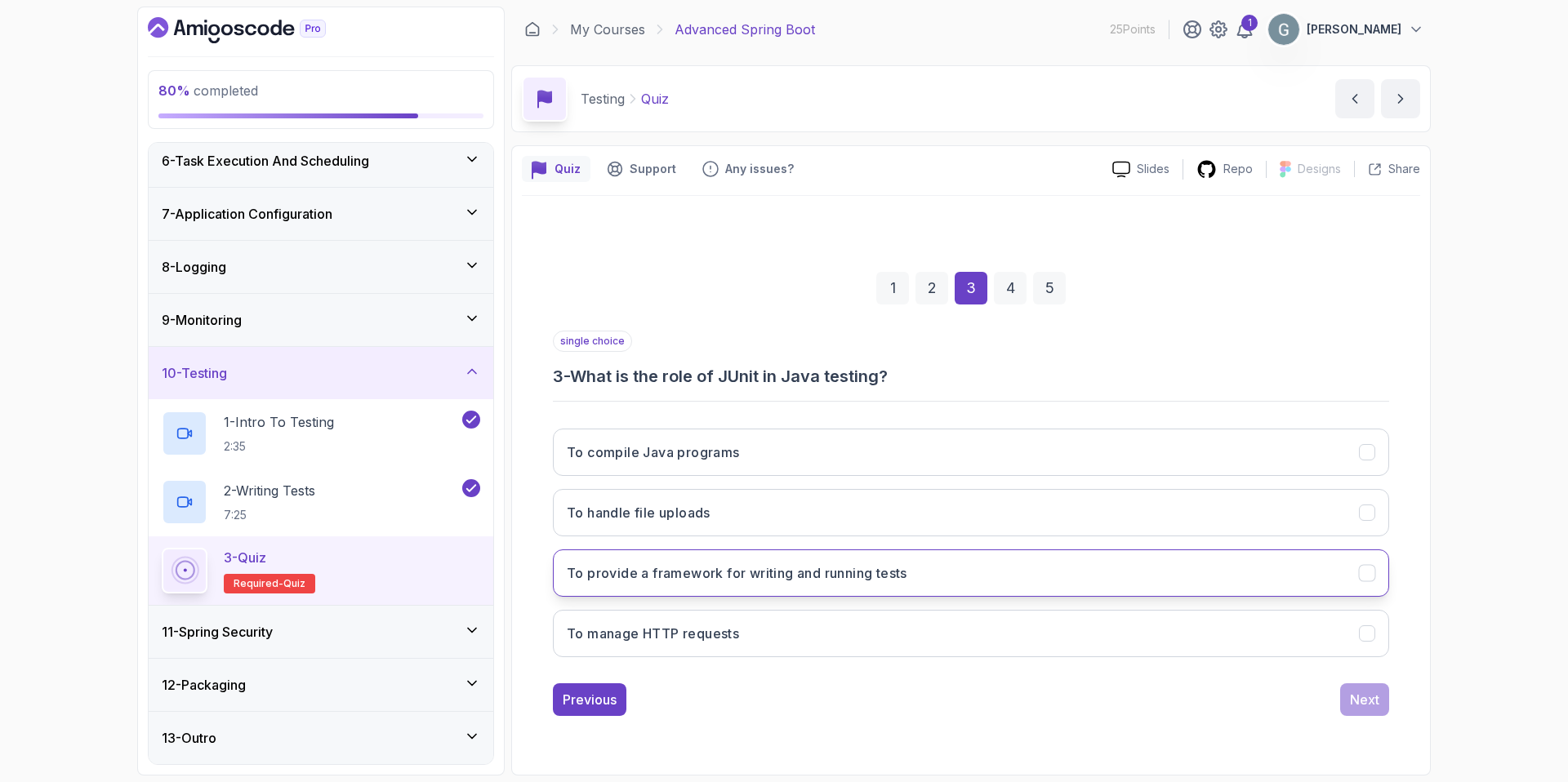
click at [752, 581] on h3 "To provide a framework for writing and running tests" at bounding box center [736, 573] width 340 height 19
click at [1380, 698] on button "Next" at bounding box center [1365, 700] width 49 height 33
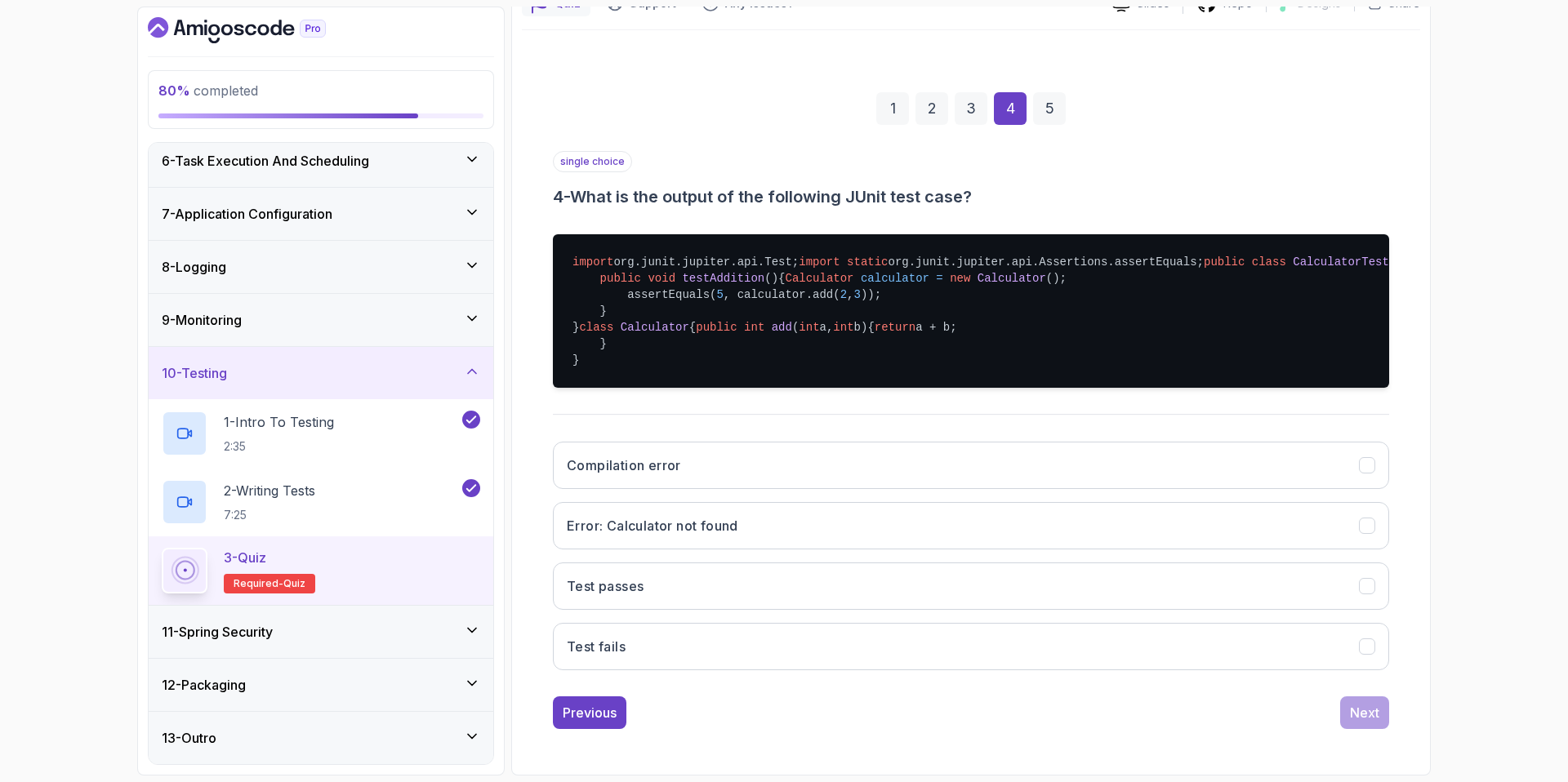
scroll to position [240, 0]
click at [720, 610] on button "Test passes" at bounding box center [971, 586] width 836 height 48
click at [1380, 712] on button "Next" at bounding box center [1365, 712] width 49 height 33
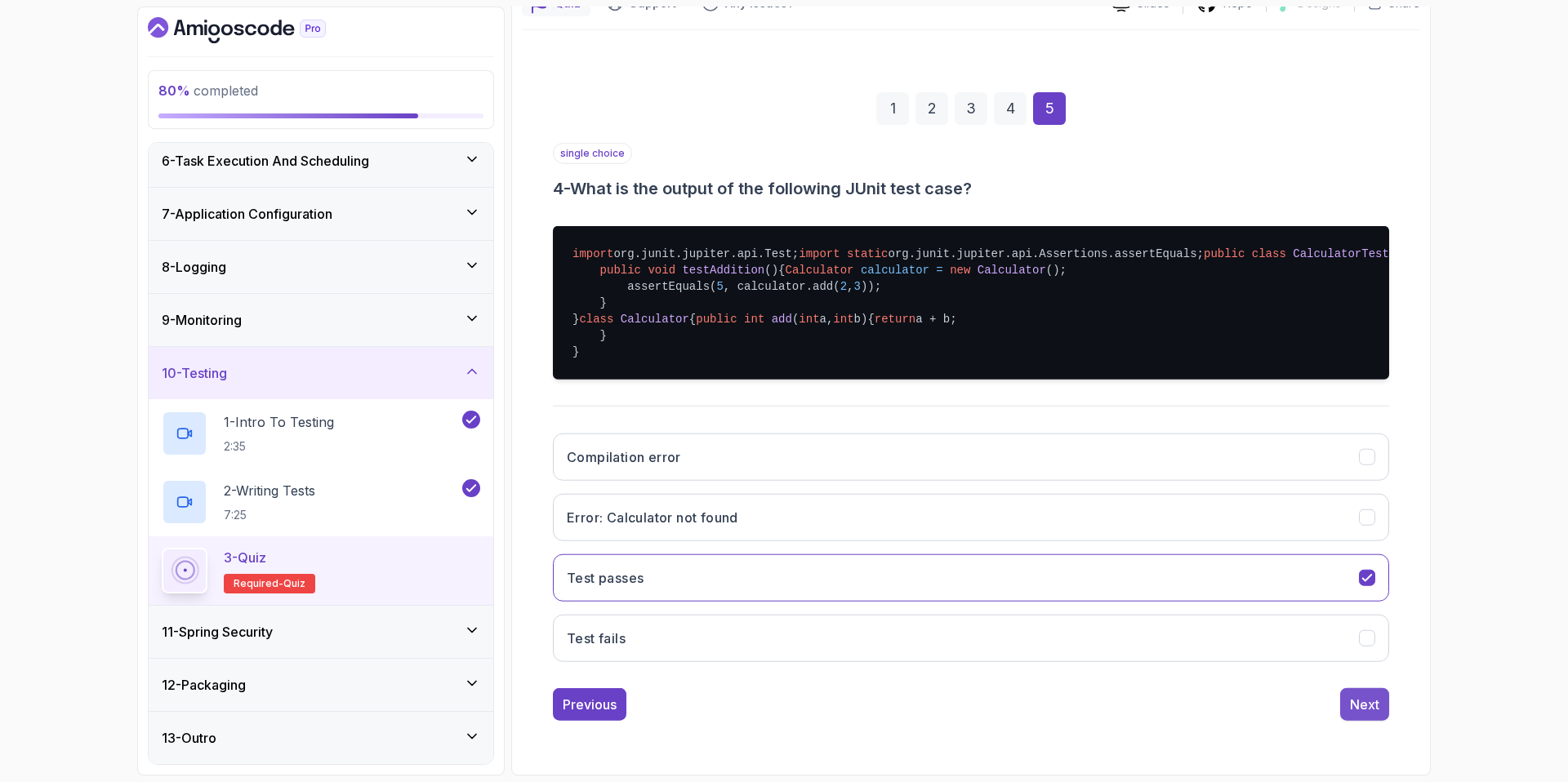
scroll to position [0, 0]
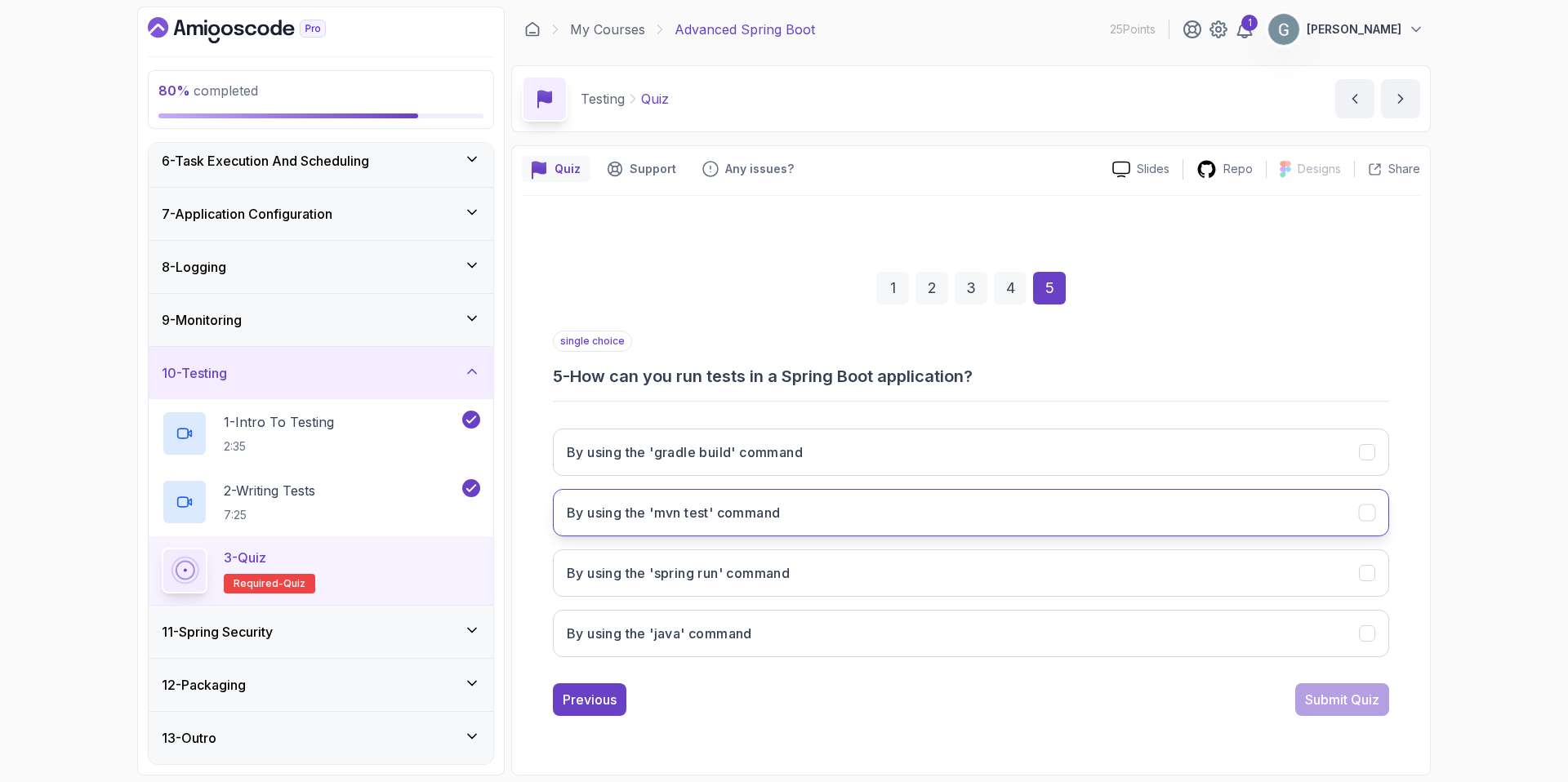
click at [786, 512] on button "By using the 'mvn test' command" at bounding box center [971, 513] width 836 height 48
click at [1338, 701] on div "Submit Quiz" at bounding box center [1341, 699] width 74 height 19
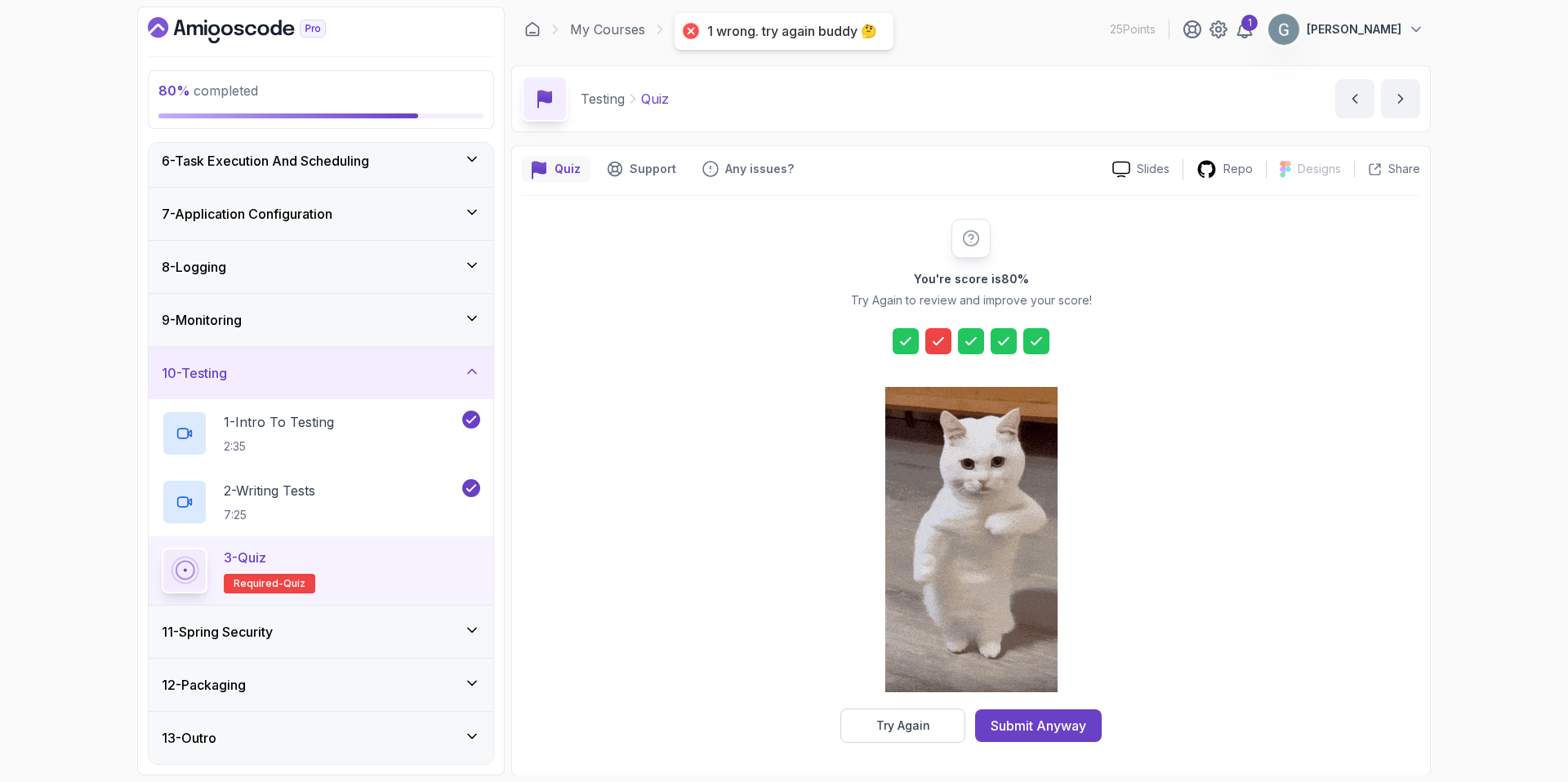
click at [939, 348] on icon at bounding box center [939, 341] width 16 height 16
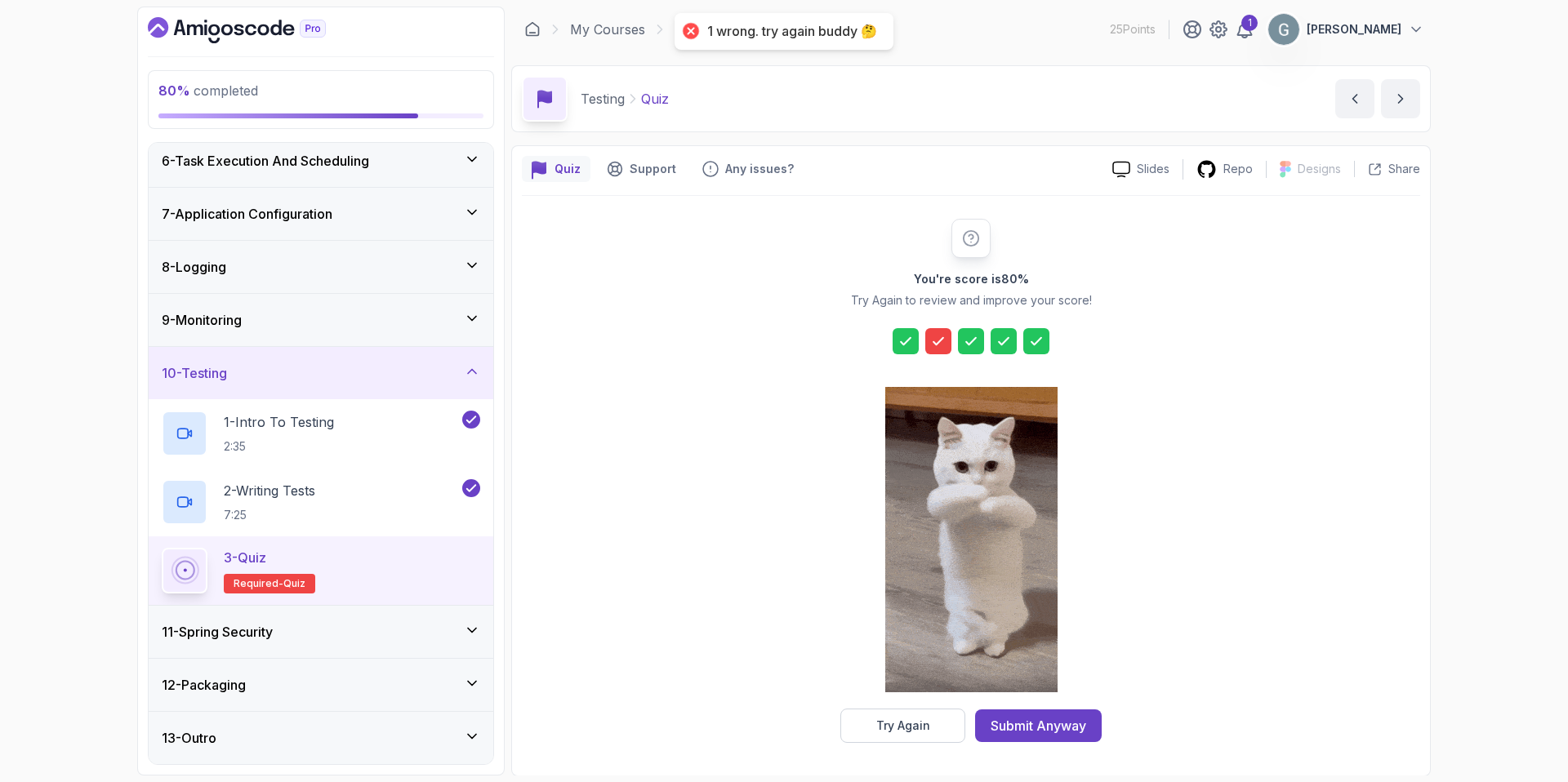
click at [939, 348] on icon at bounding box center [939, 341] width 16 height 16
click at [894, 723] on div "Try Again" at bounding box center [903, 726] width 54 height 16
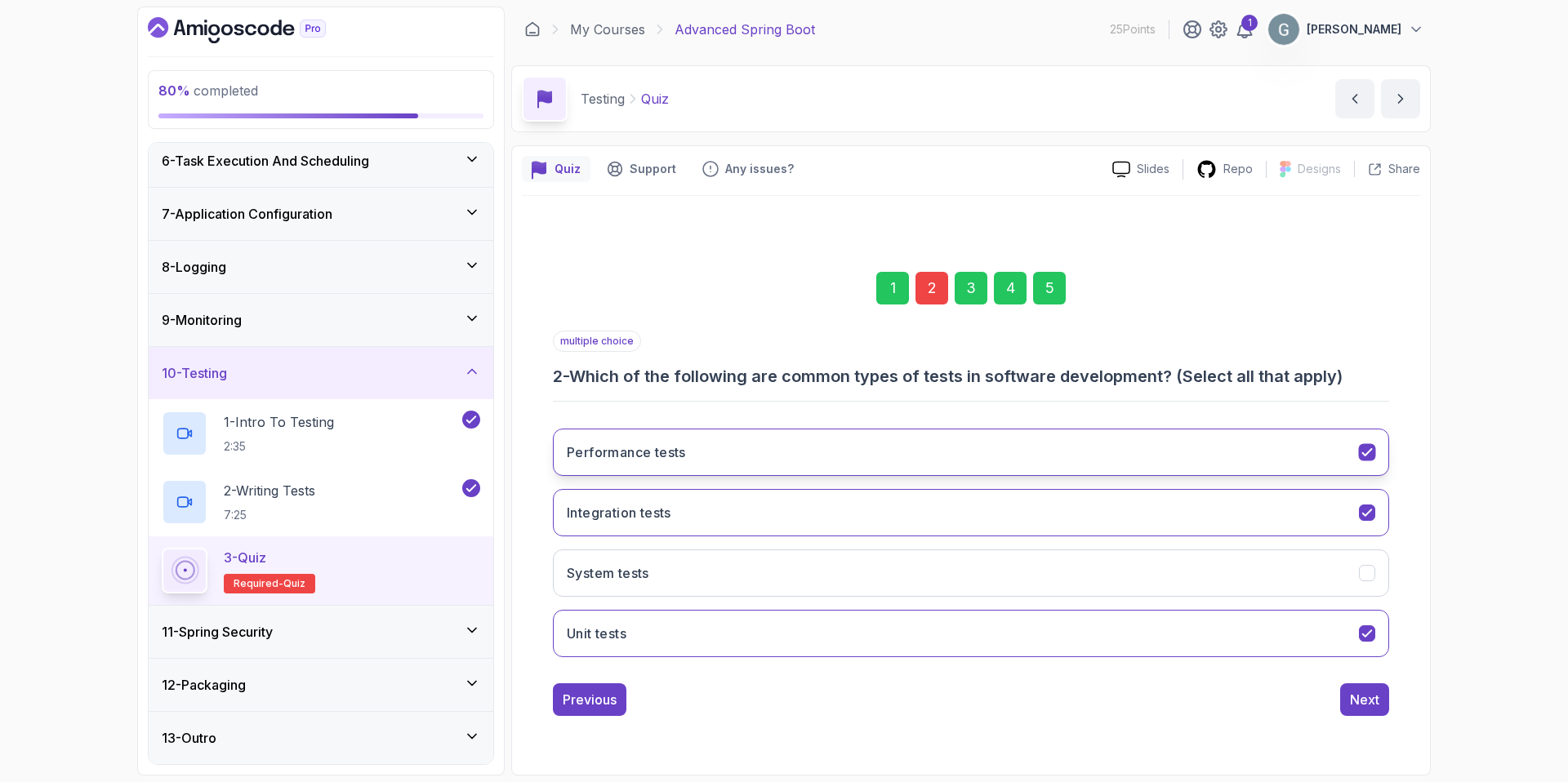
click at [1370, 445] on icon "Performance tests" at bounding box center [1367, 452] width 16 height 16
click at [1357, 690] on div "Next" at bounding box center [1364, 699] width 29 height 19
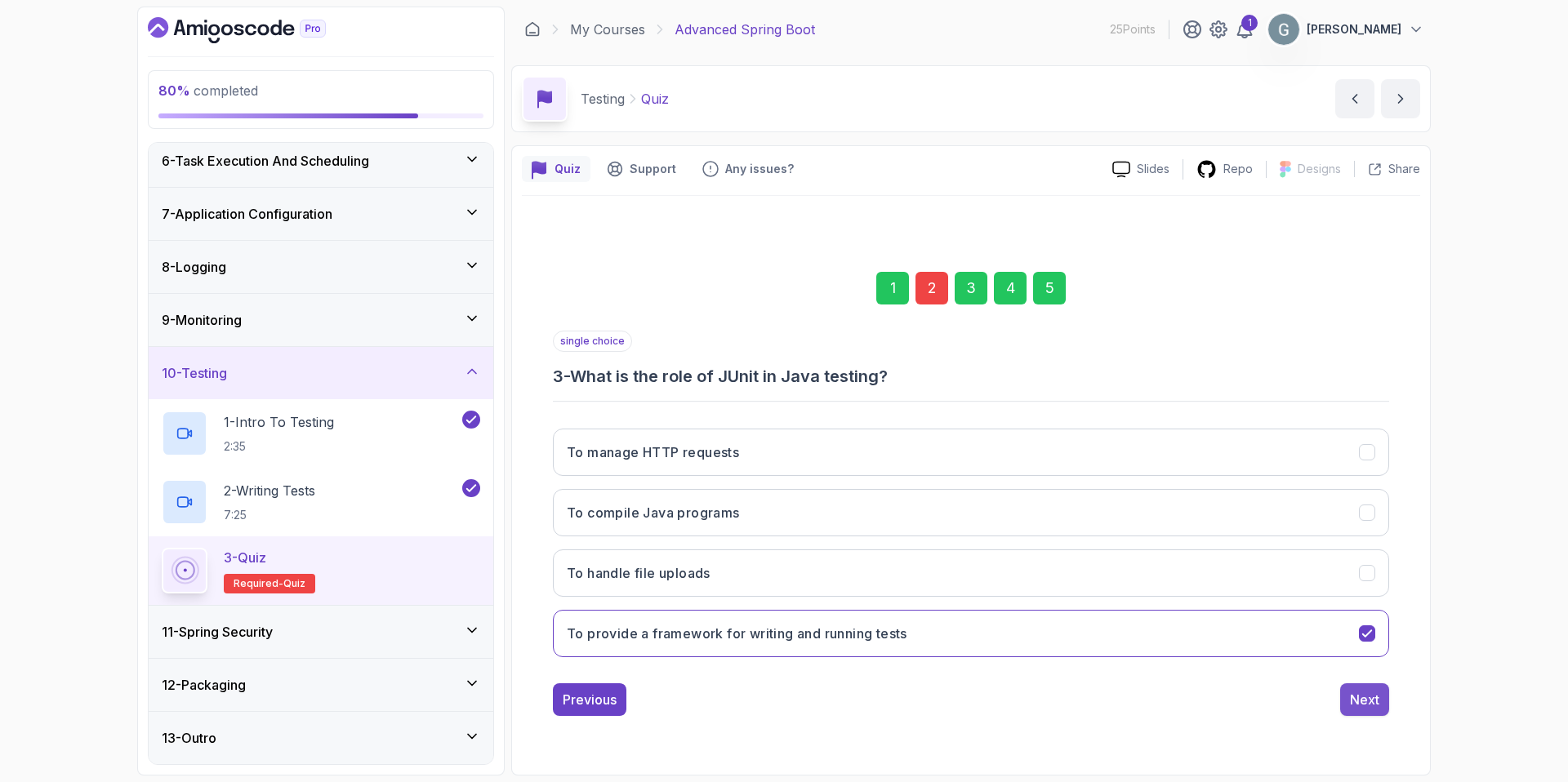
click at [1351, 701] on div "Next" at bounding box center [1364, 699] width 29 height 19
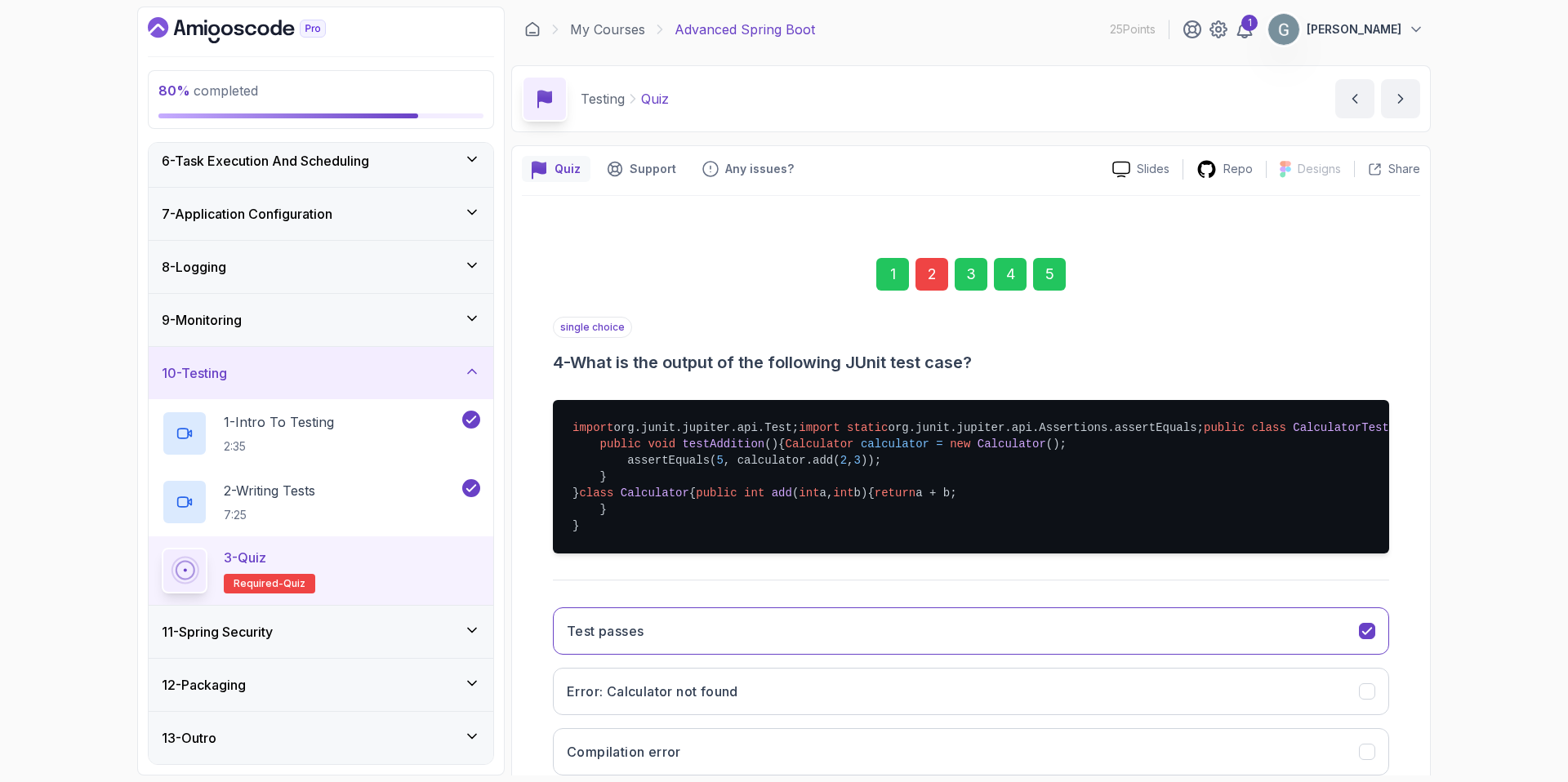
scroll to position [329, 0]
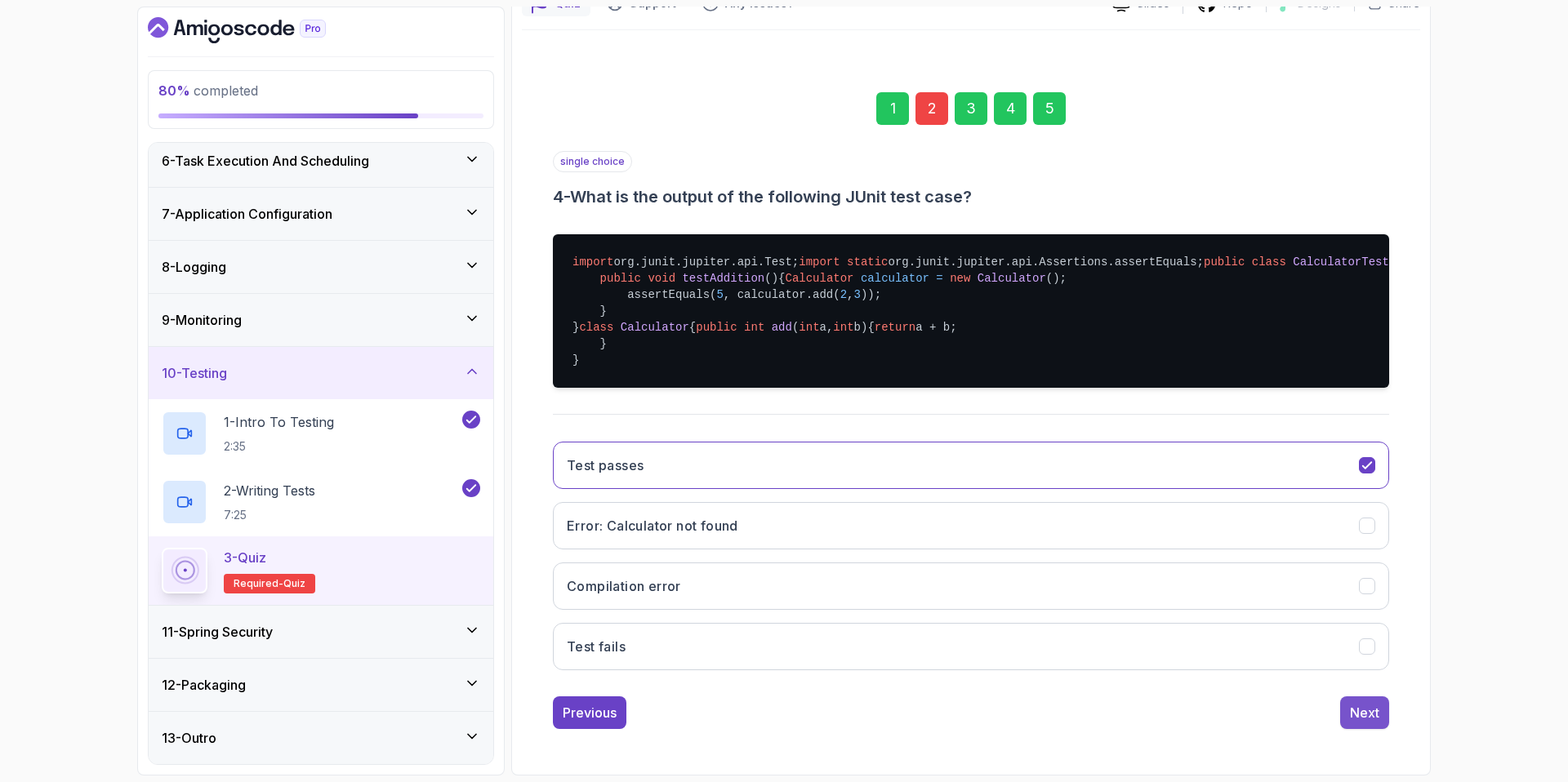
click at [1357, 714] on div "Next" at bounding box center [1364, 712] width 29 height 19
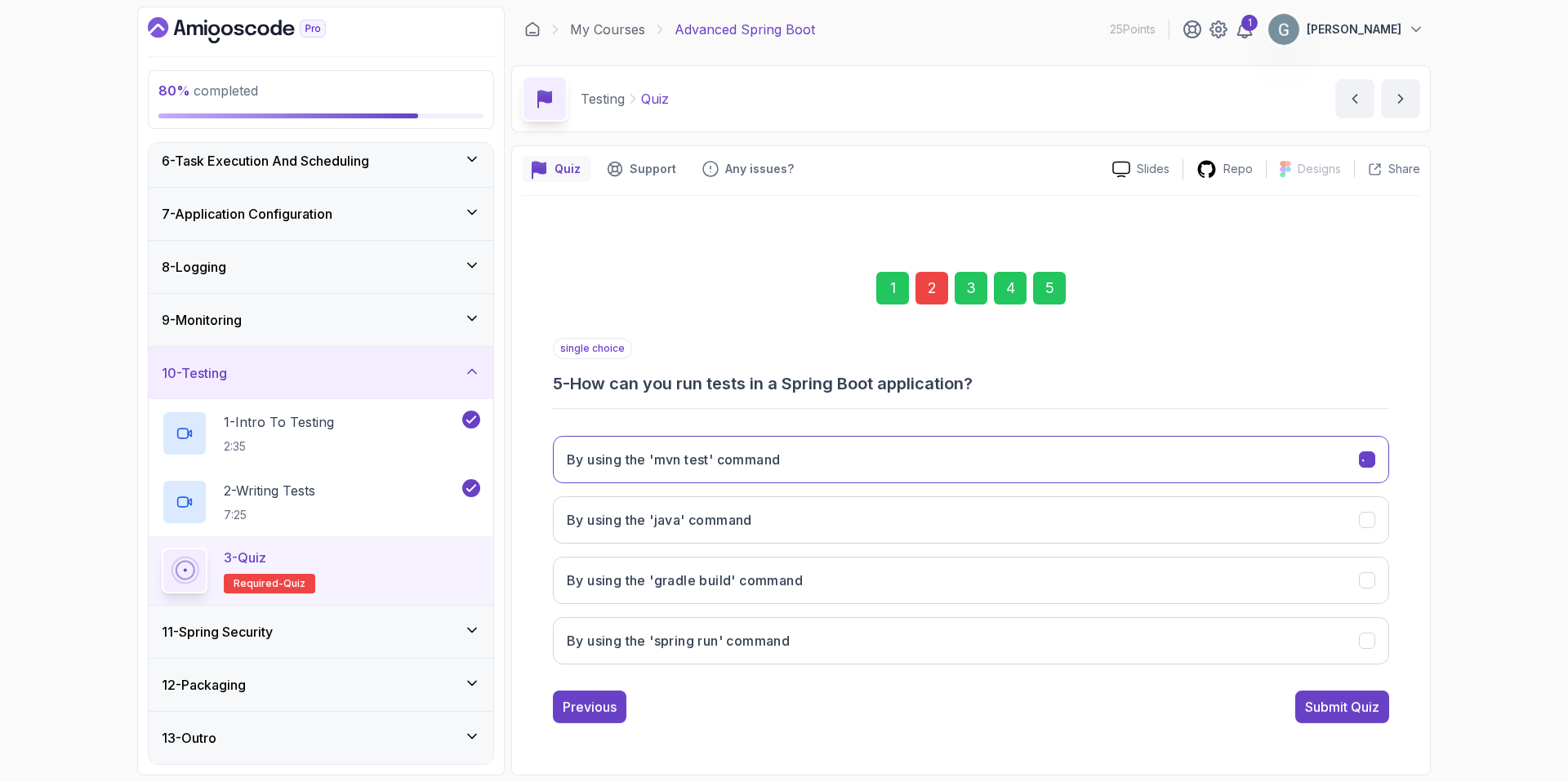
scroll to position [0, 0]
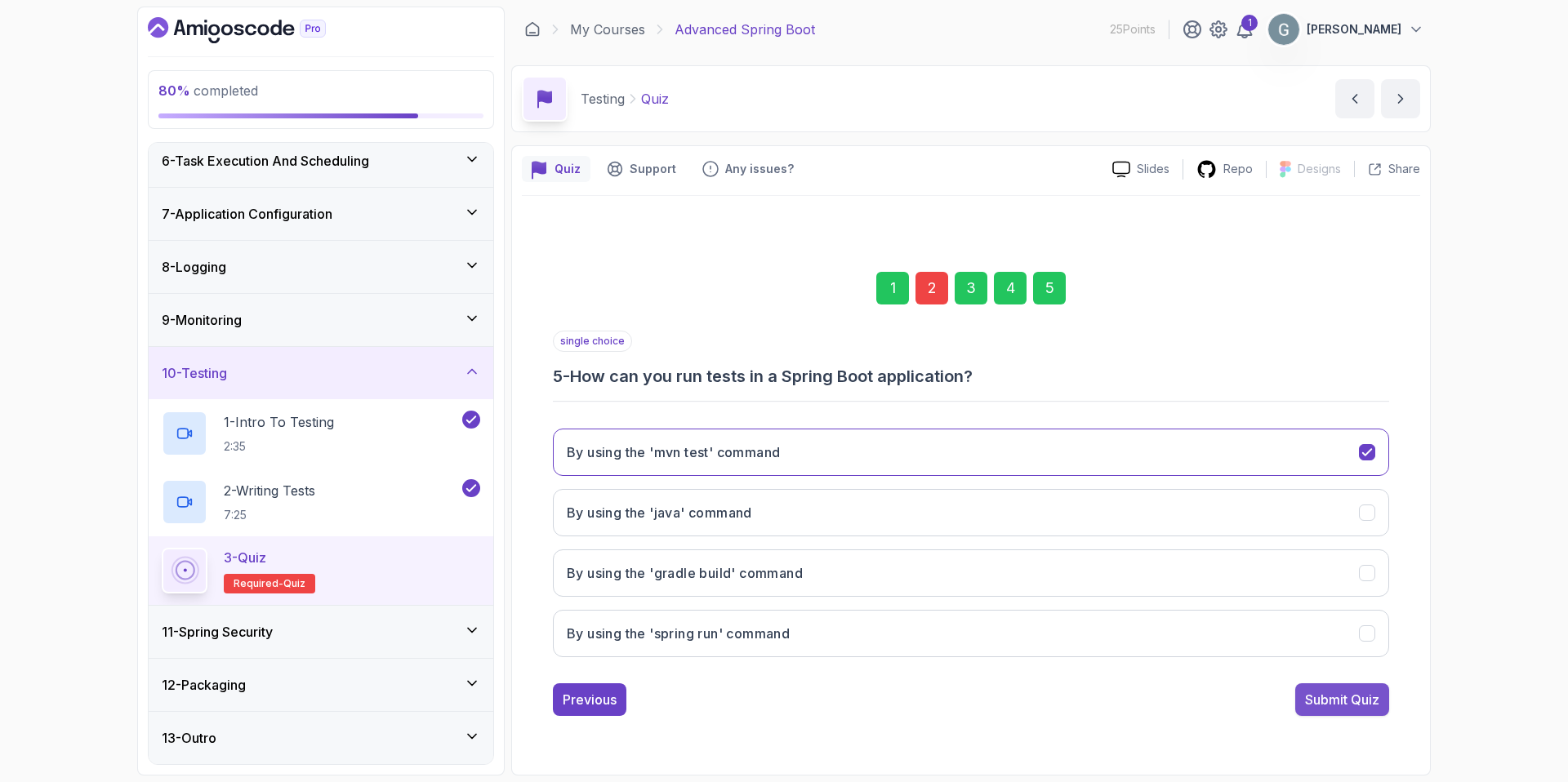
click at [1366, 710] on button "Submit Quiz" at bounding box center [1342, 700] width 94 height 33
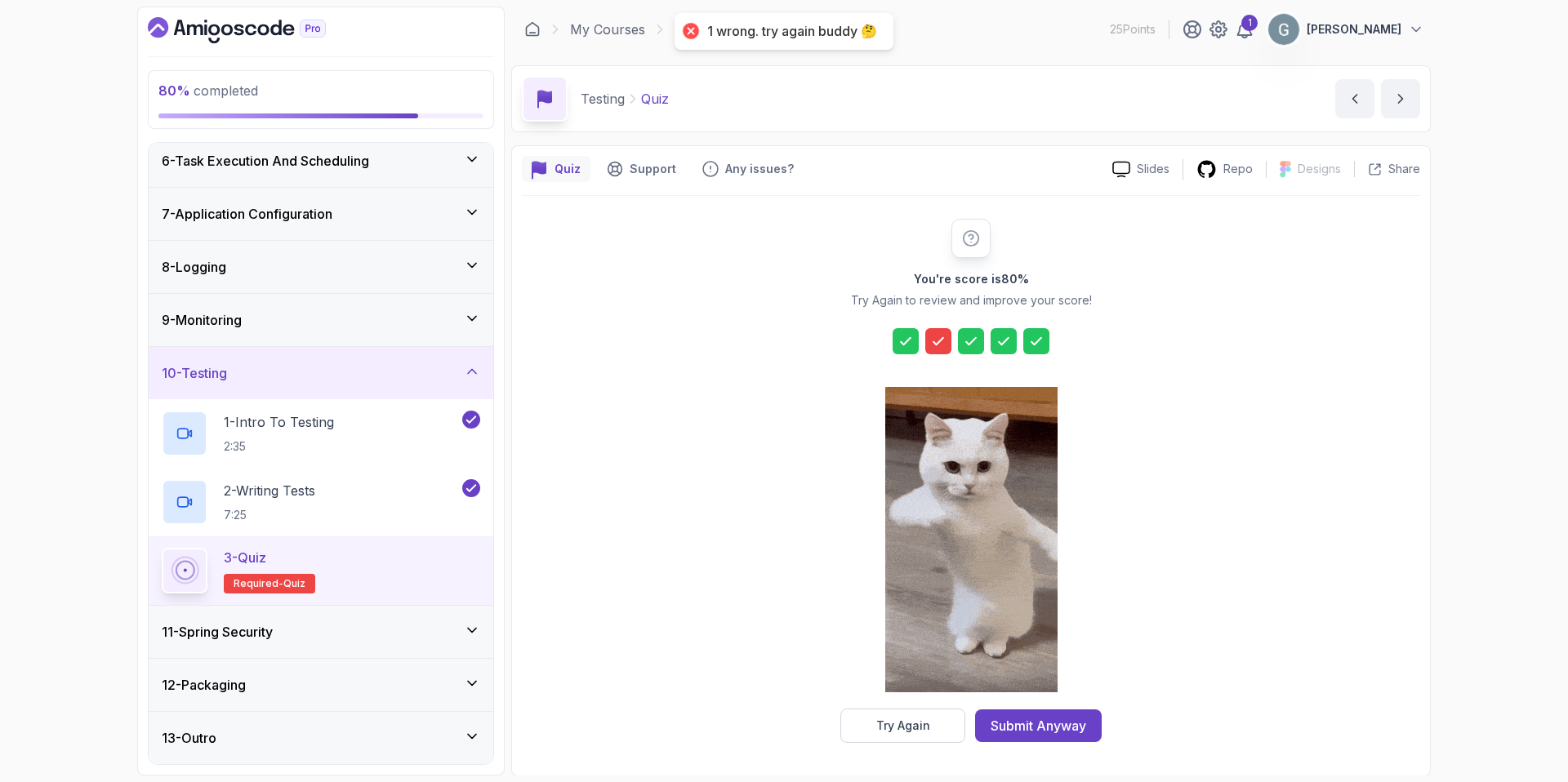
scroll to position [1, 0]
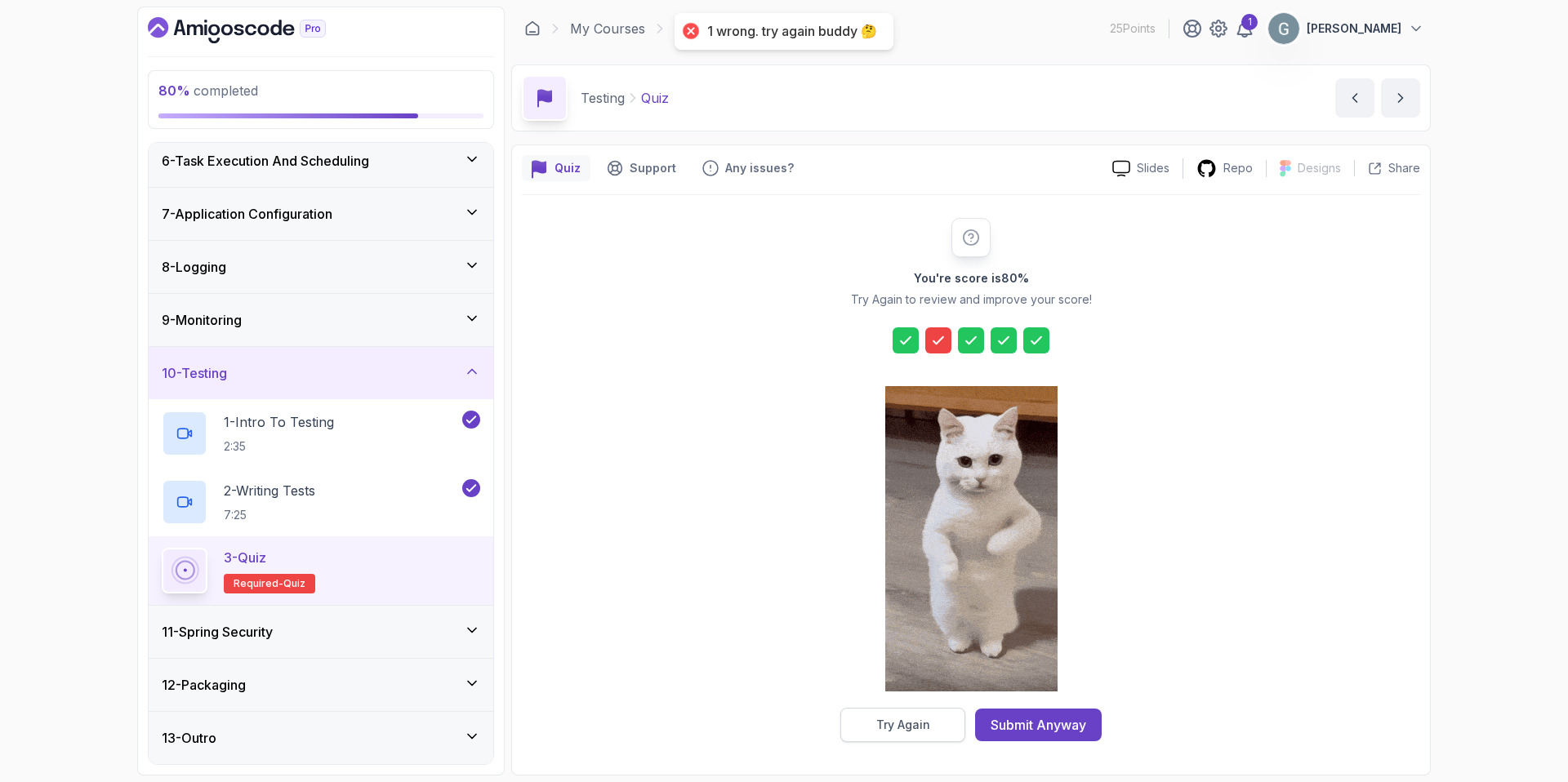
click at [897, 727] on div "Try Again" at bounding box center [903, 725] width 54 height 16
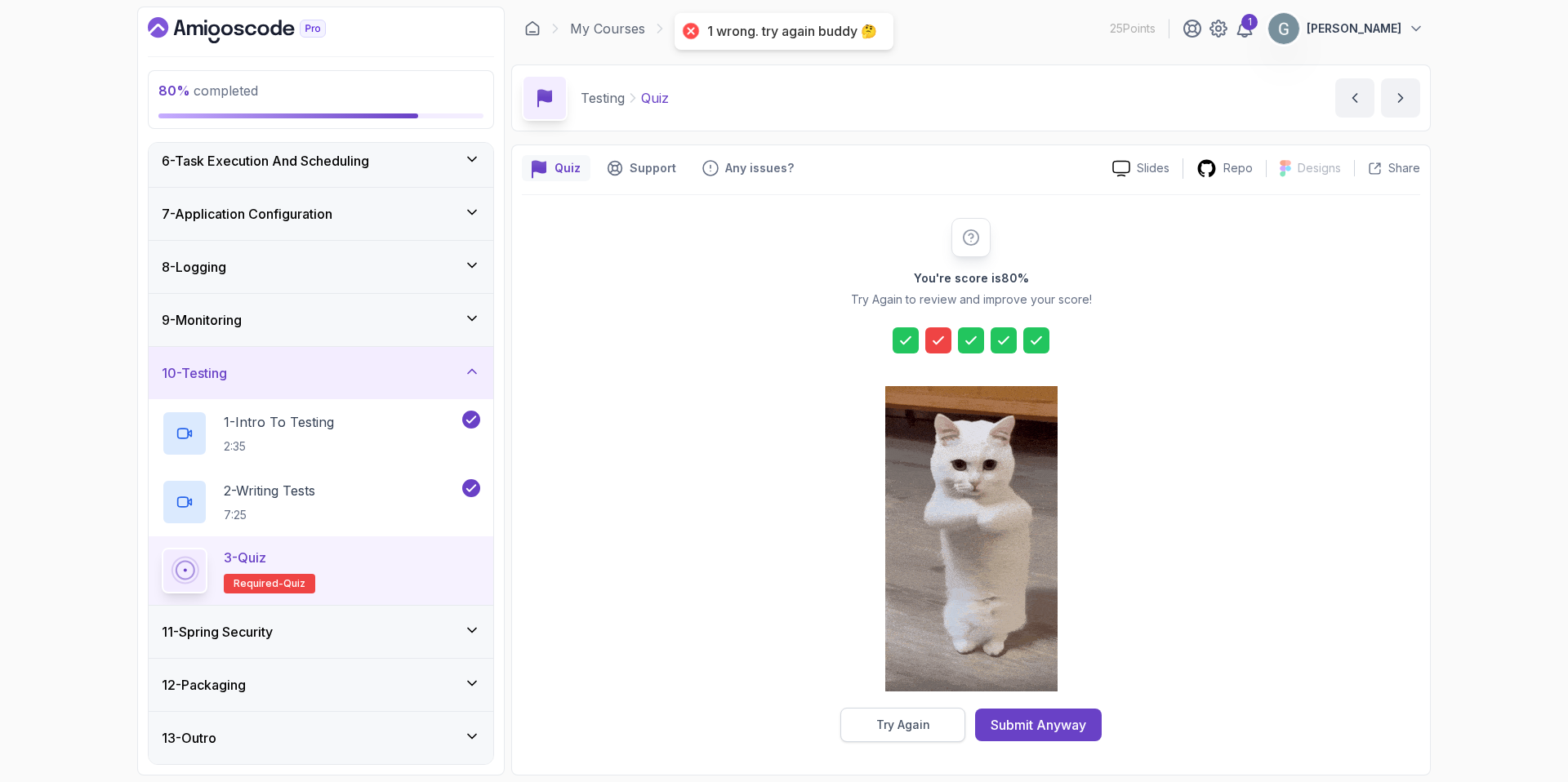
scroll to position [0, 0]
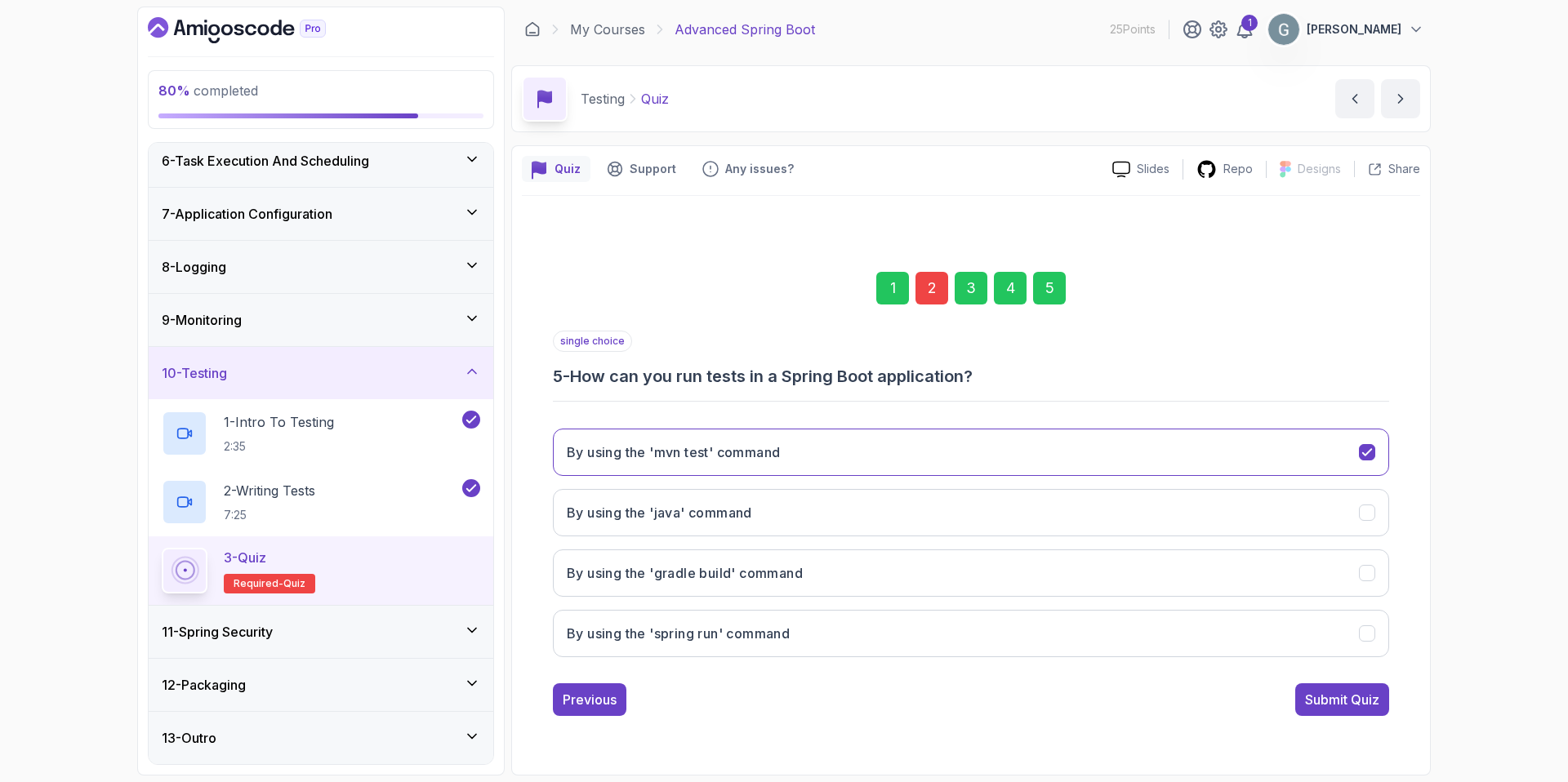
click at [940, 291] on div "2" at bounding box center [932, 288] width 33 height 33
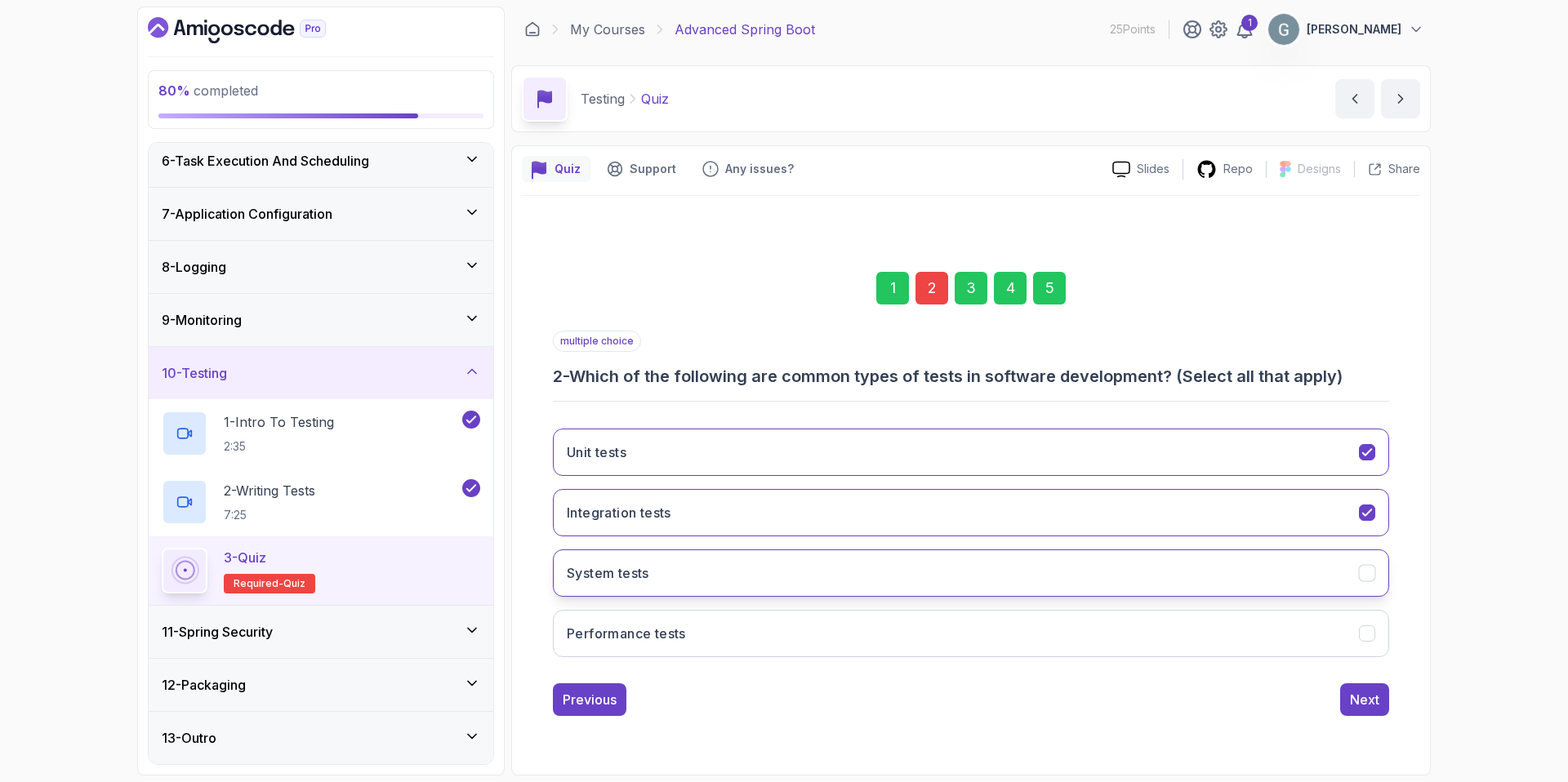
click at [1378, 567] on button "System tests" at bounding box center [971, 573] width 836 height 48
click at [1370, 628] on icon "Performance tests" at bounding box center [1367, 633] width 16 height 16
click at [1353, 691] on div "Next" at bounding box center [1364, 699] width 29 height 19
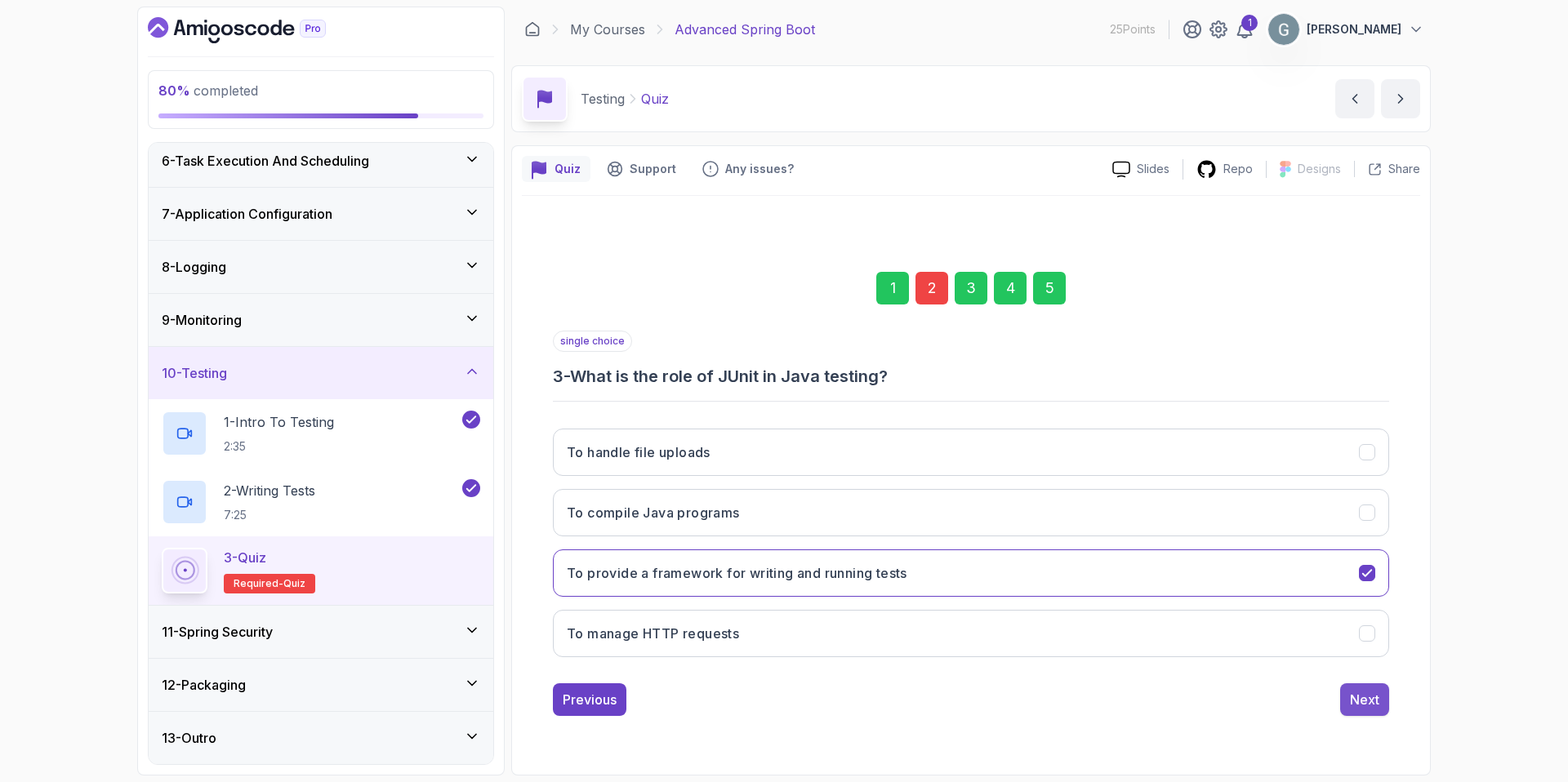
click at [1369, 694] on div "Next" at bounding box center [1364, 699] width 29 height 19
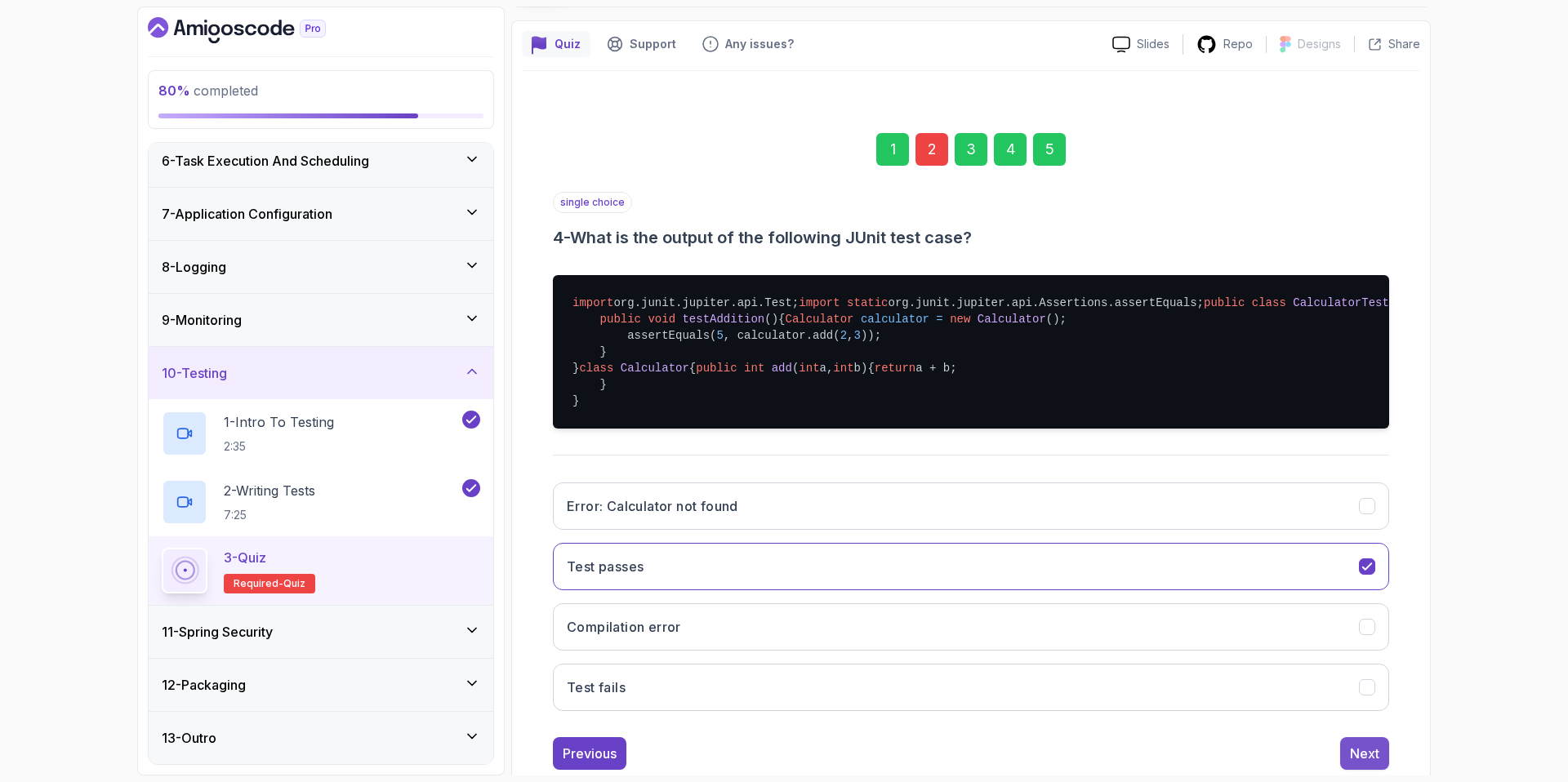
scroll to position [329, 0]
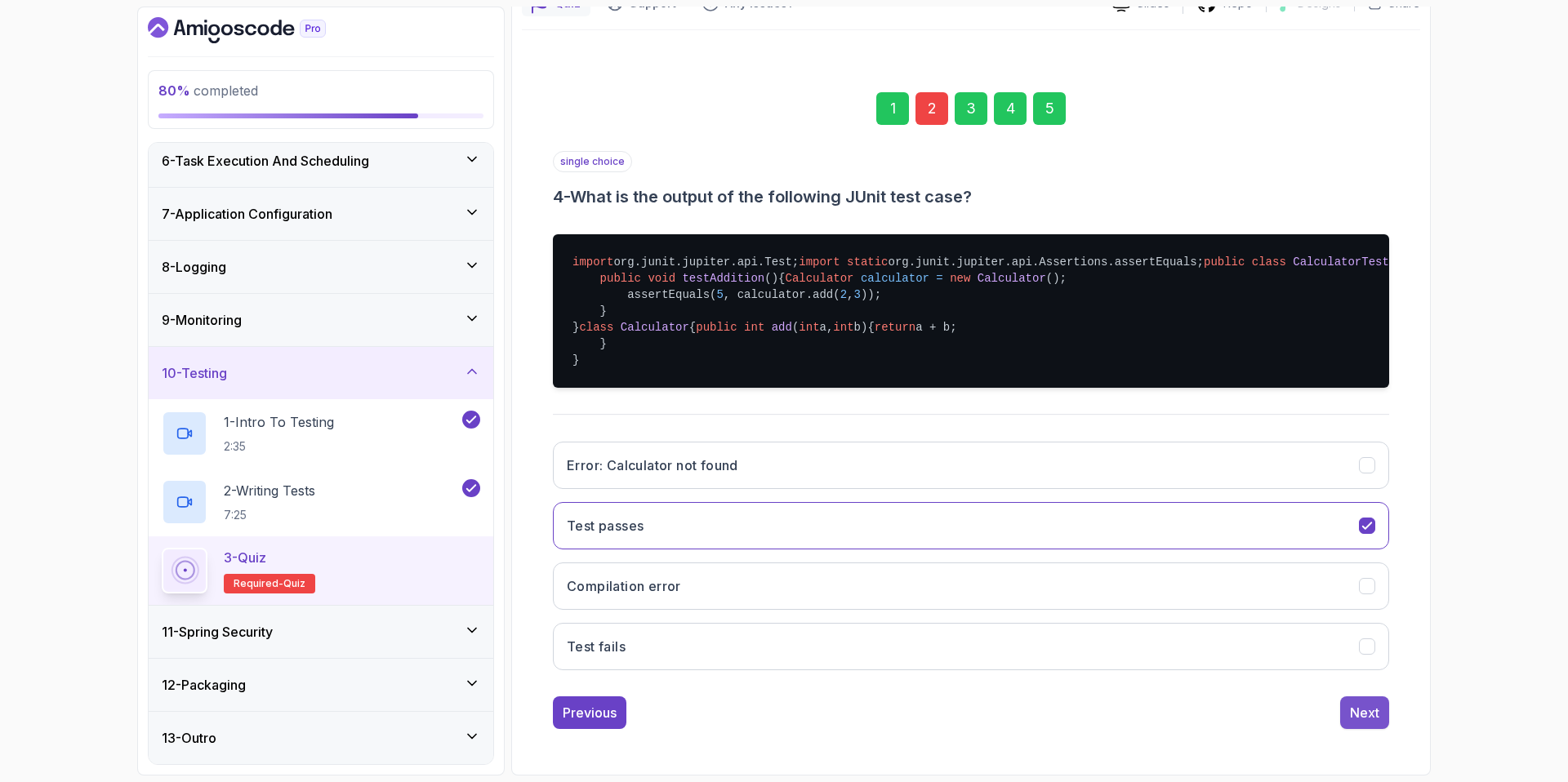
click at [1360, 710] on div "Next" at bounding box center [1364, 712] width 29 height 19
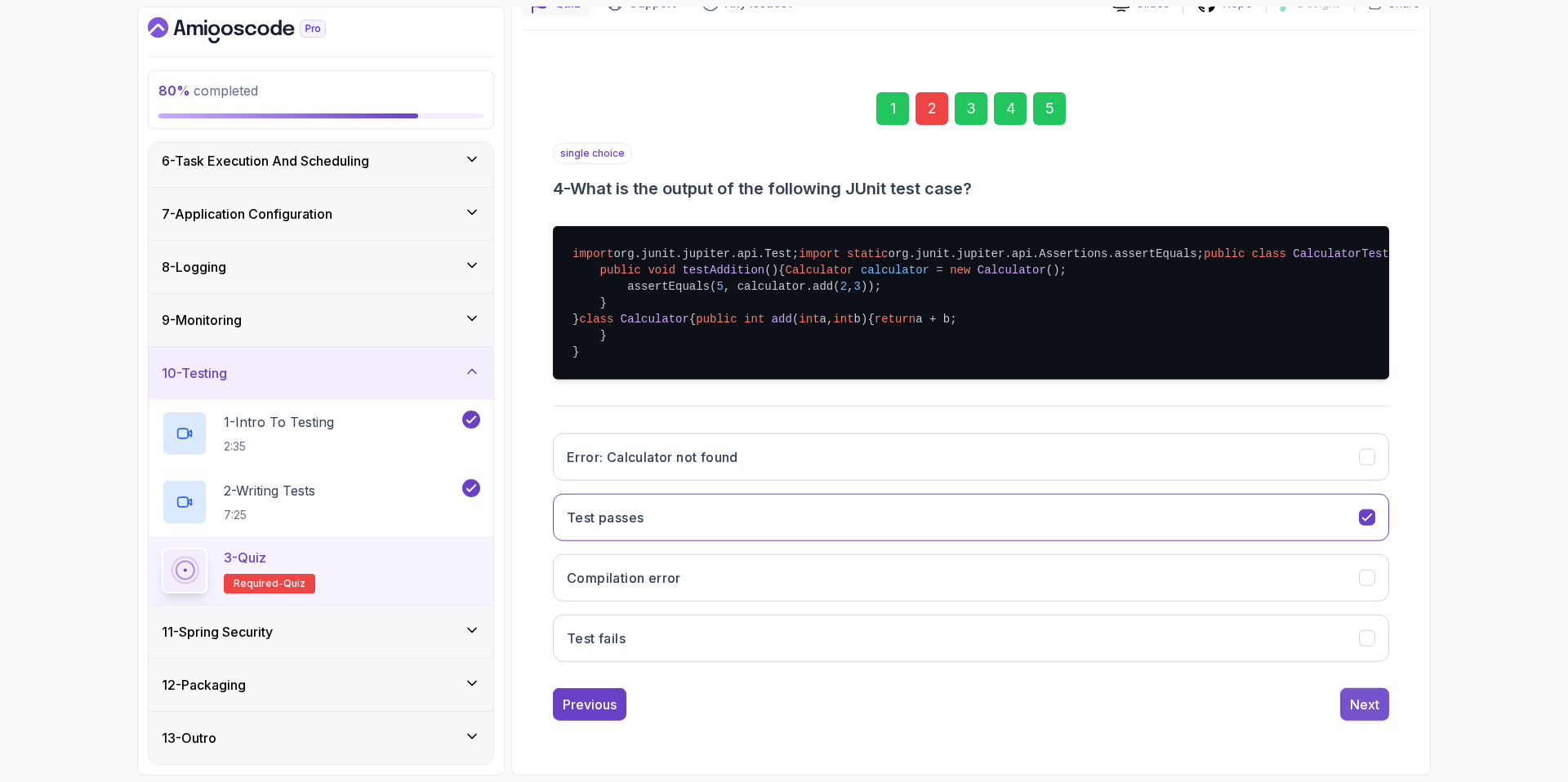
scroll to position [0, 0]
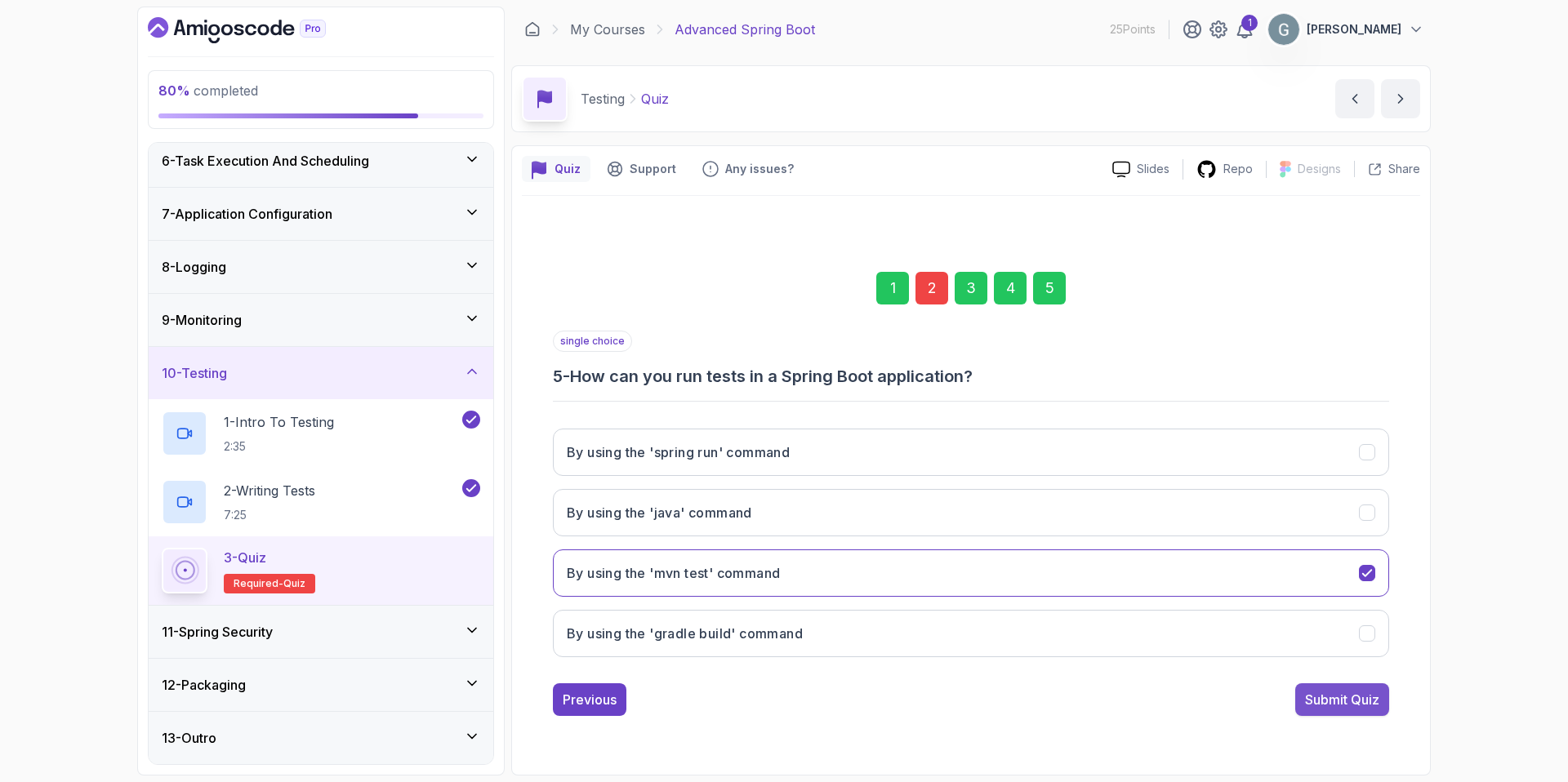
click at [1356, 702] on div "Submit Quiz" at bounding box center [1341, 699] width 74 height 19
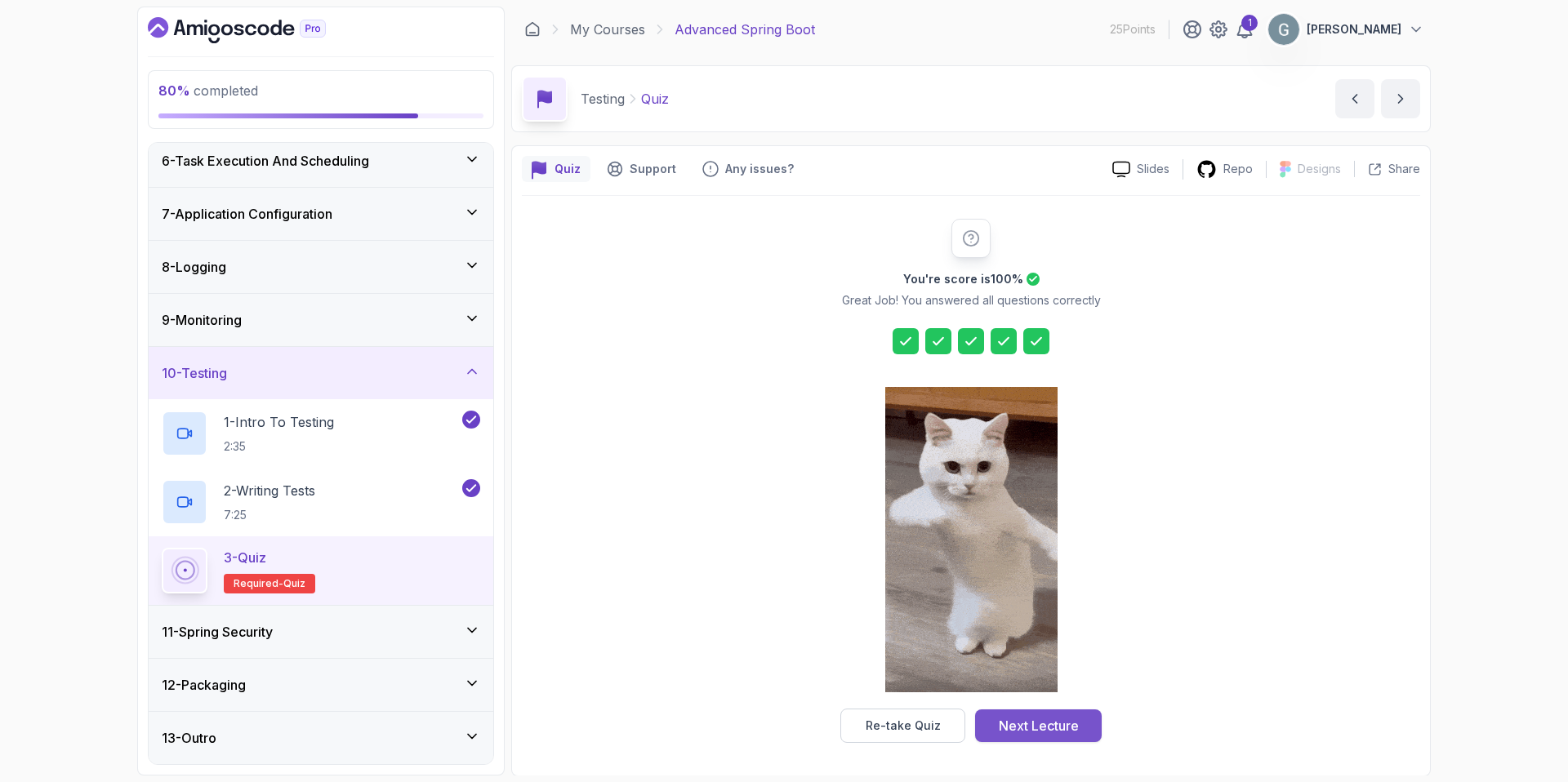
drag, startPoint x: 1035, startPoint y: 741, endPoint x: 1029, endPoint y: 733, distance: 10.0
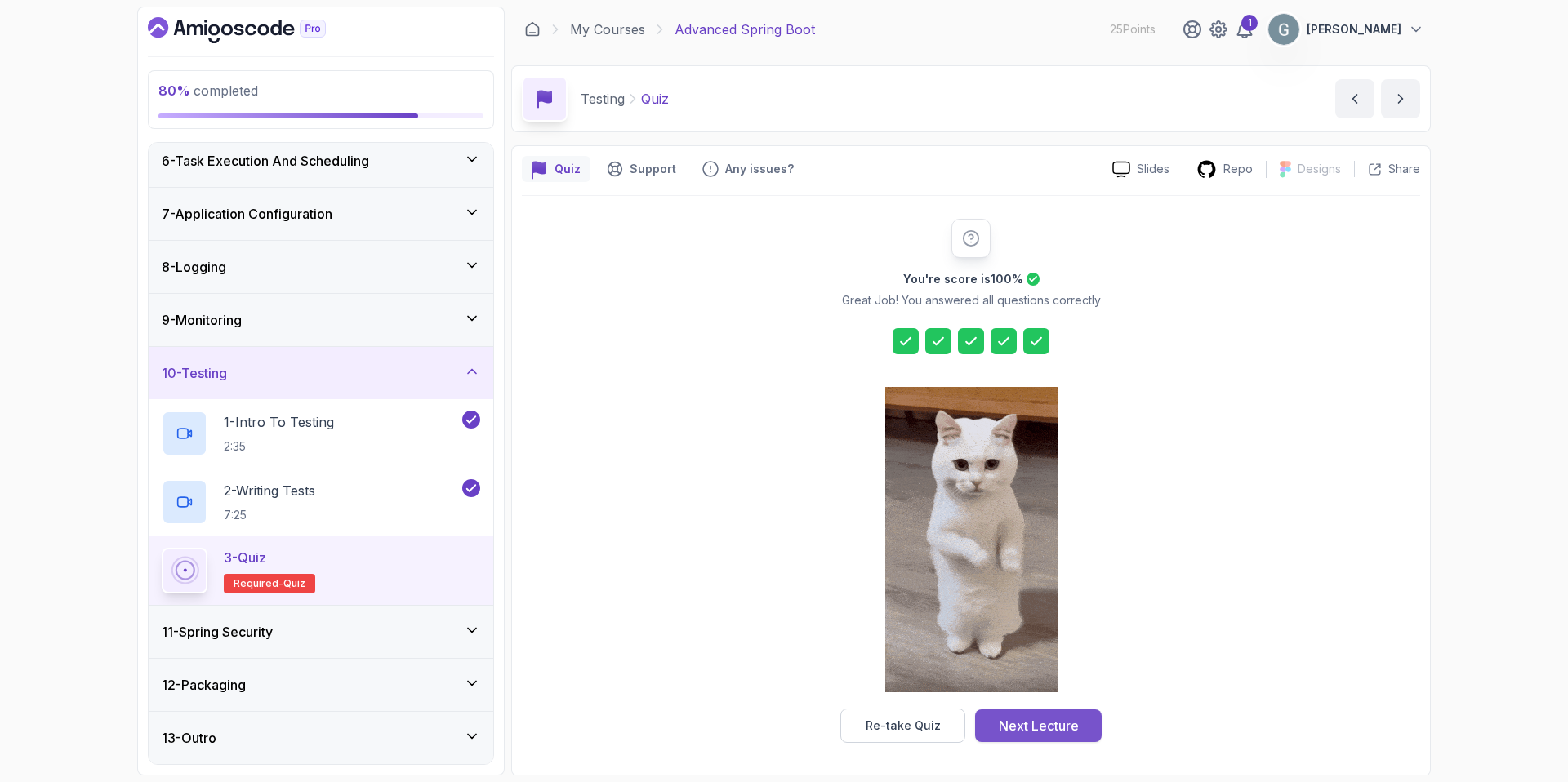
click at [1033, 739] on div "Re-take Quiz Next Lecture" at bounding box center [971, 725] width 262 height 34
click at [1026, 728] on div "Next Lecture" at bounding box center [1038, 725] width 80 height 19
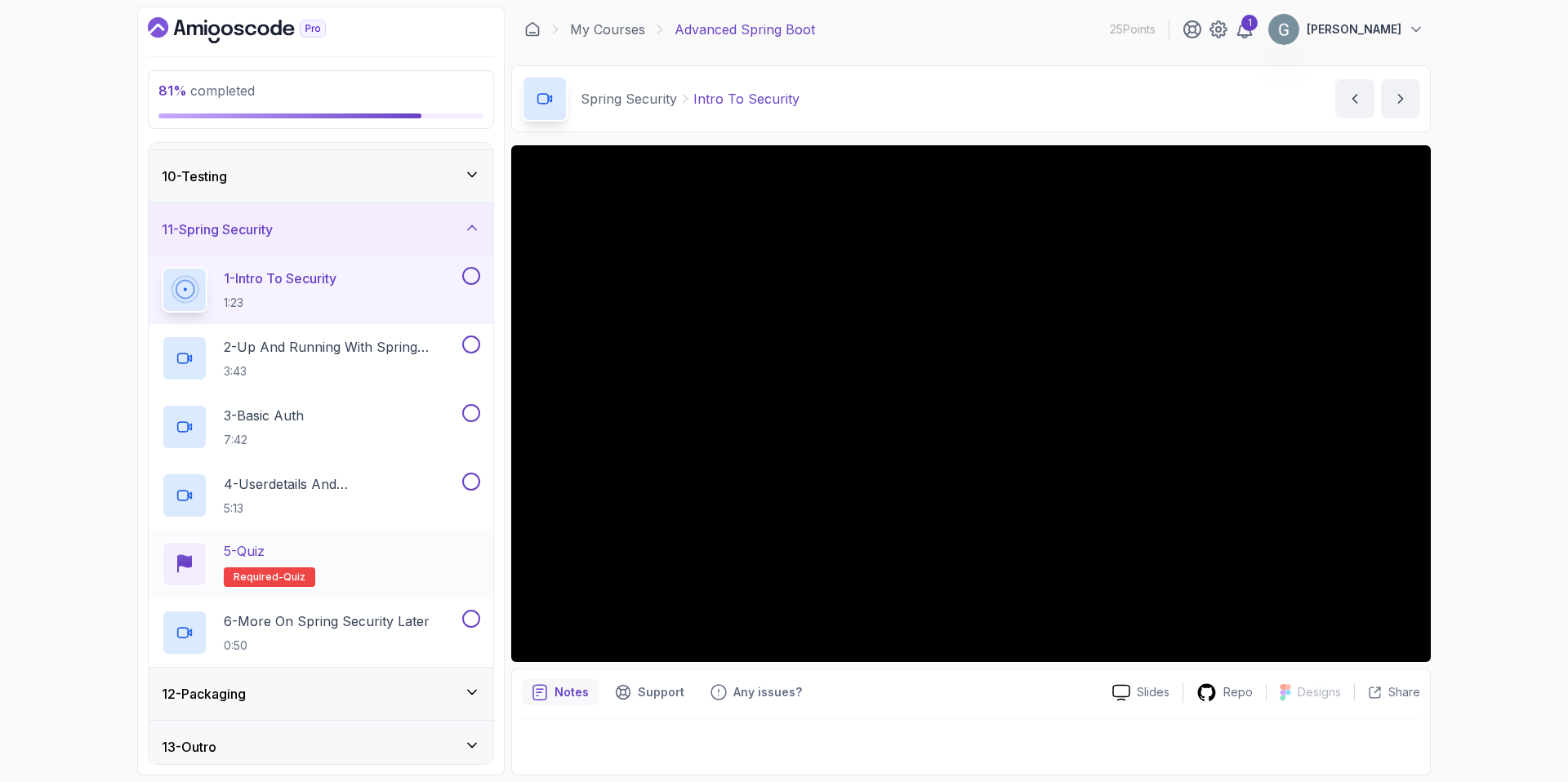
scroll to position [479, 0]
